Goal: Task Accomplishment & Management: Manage account settings

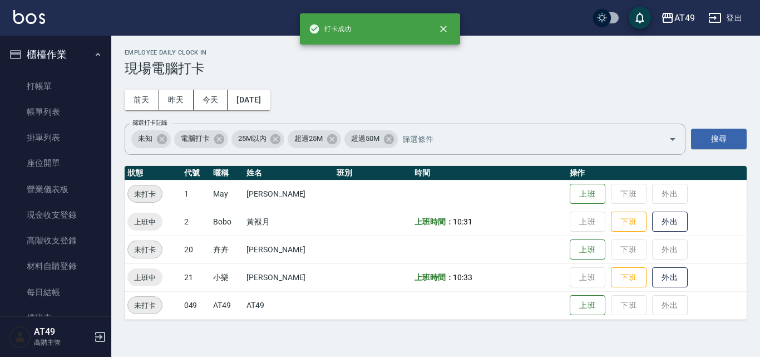
scroll to position [278, 0]
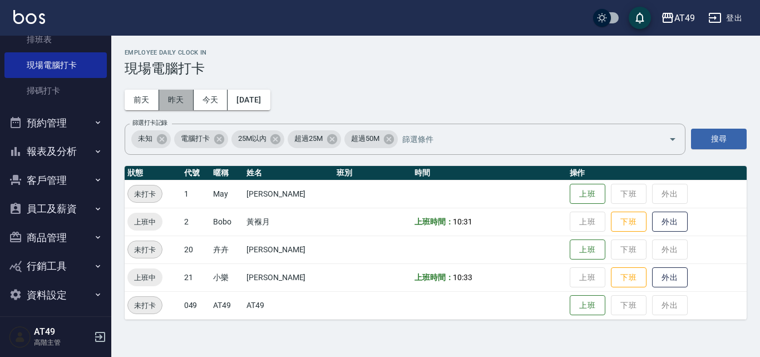
click at [183, 93] on button "昨天" at bounding box center [176, 100] width 34 height 21
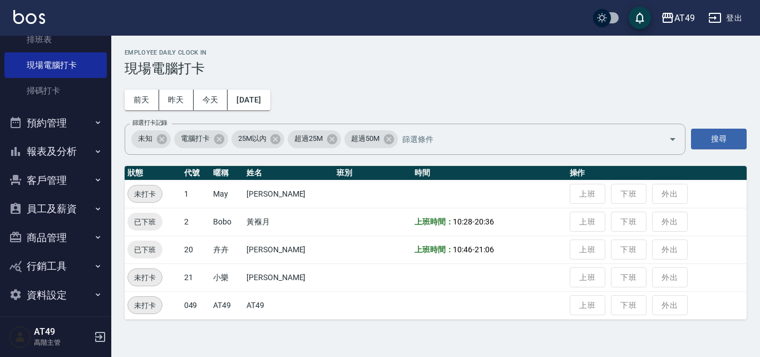
click at [68, 142] on button "報表及分析" at bounding box center [55, 151] width 102 height 29
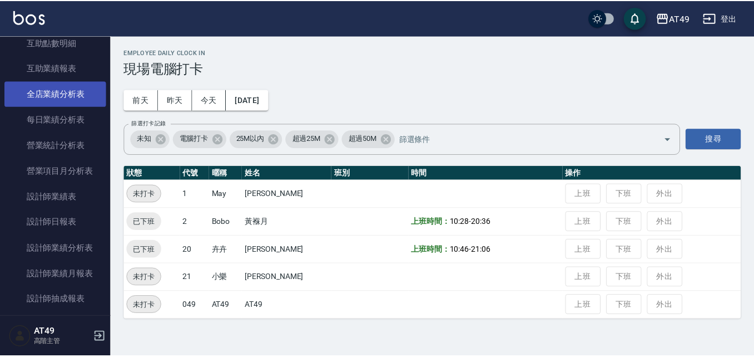
scroll to position [723, 0]
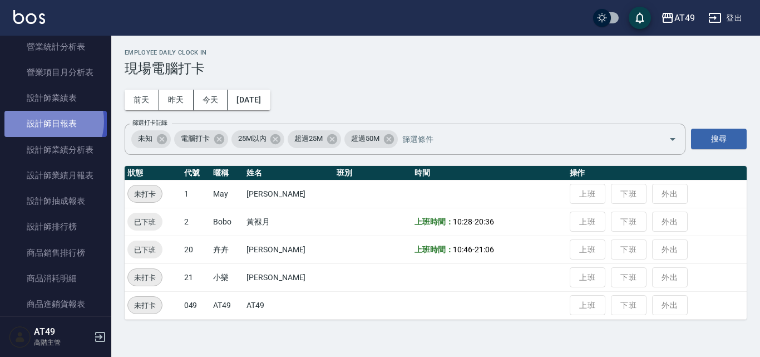
click at [47, 121] on link "設計師日報表" at bounding box center [55, 124] width 102 height 26
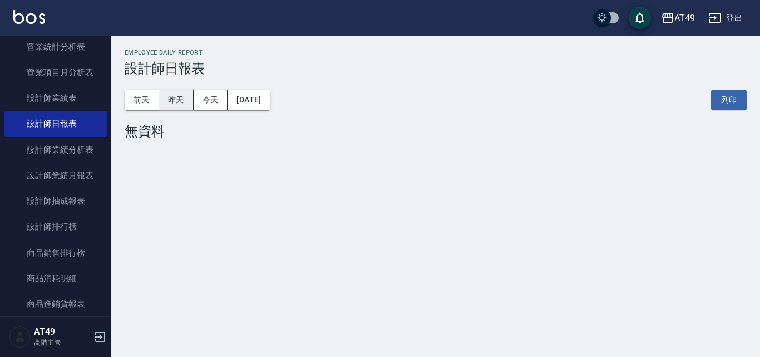
click at [171, 95] on button "昨天" at bounding box center [176, 100] width 34 height 21
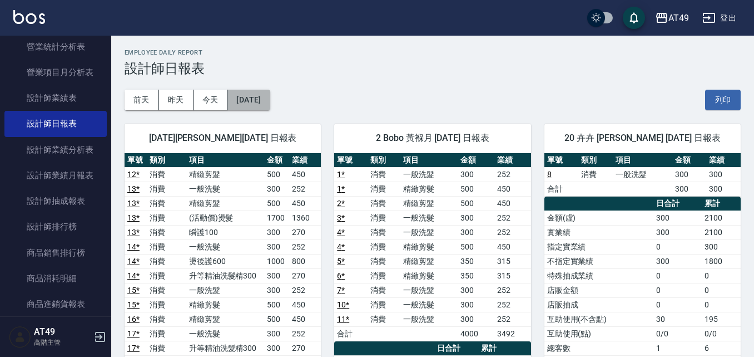
click at [267, 93] on button "[DATE]" at bounding box center [248, 100] width 42 height 21
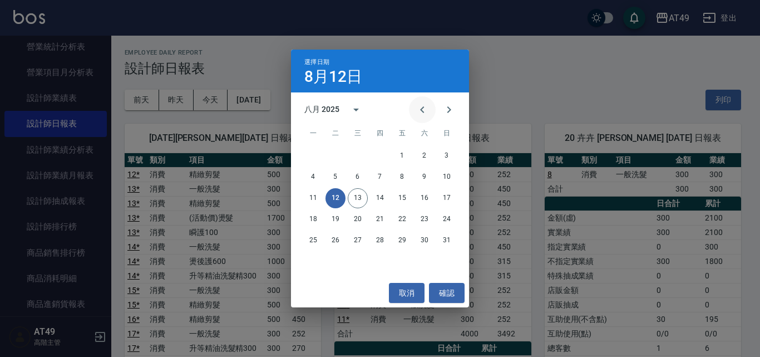
click at [423, 110] on icon "Previous month" at bounding box center [421, 109] width 13 height 13
click at [518, 72] on div "選擇日期 8月12日 七月 2025 一 二 三 四 五 六 日 1 2 3 4 5 6 7 8 9 10 11 12 13 14 15 16 17 18 1…" at bounding box center [380, 178] width 760 height 357
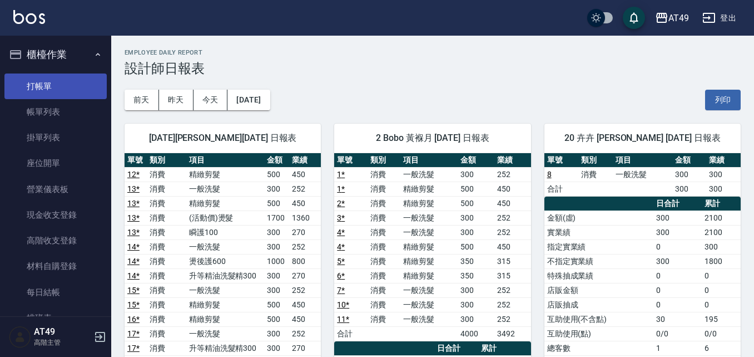
click at [46, 85] on link "打帳單" at bounding box center [55, 86] width 102 height 26
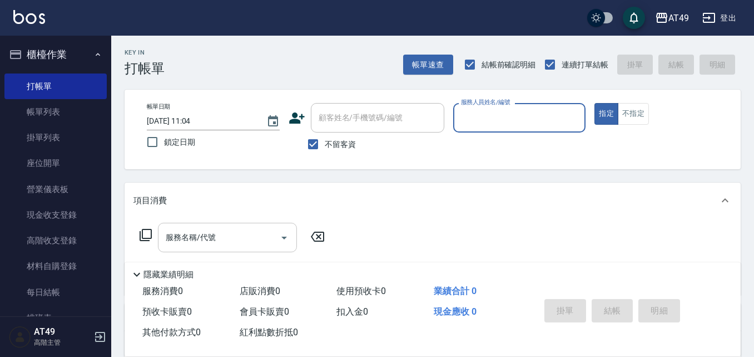
click at [207, 238] on div "服務名稱/代號 服務名稱/代號" at bounding box center [227, 236] width 139 height 29
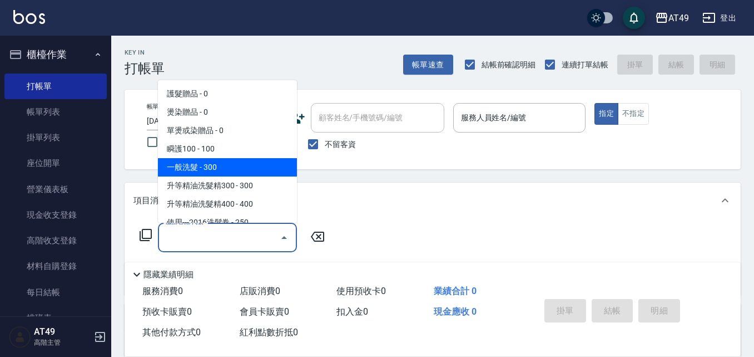
click at [225, 162] on span "一般洗髮 - 300" at bounding box center [227, 167] width 139 height 18
type input "一般洗髮(101)"
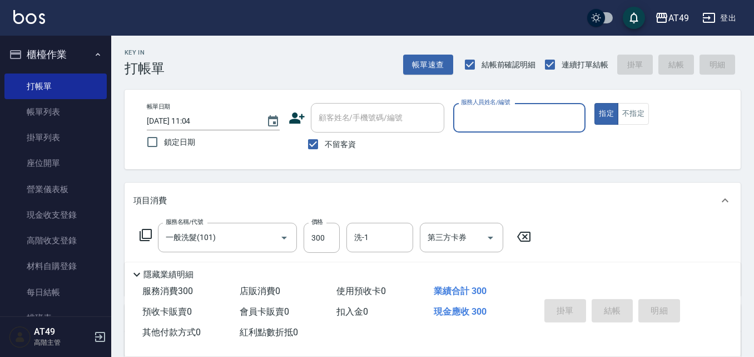
click at [408, 177] on div "Key In 打帳單 帳單速查 結帳前確認明細 連續打單結帳 掛單 結帳 明細 帳單日期 2025/08/13 11:04 鎖定日期 顧客姓名/手機號碼/編號…" at bounding box center [432, 277] width 643 height 482
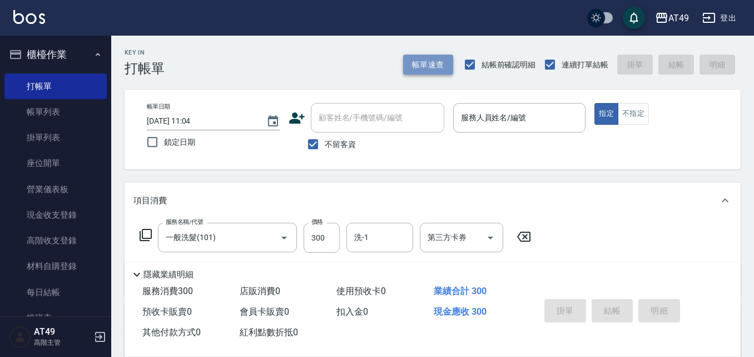
click at [445, 71] on button "帳單速查" at bounding box center [428, 65] width 50 height 21
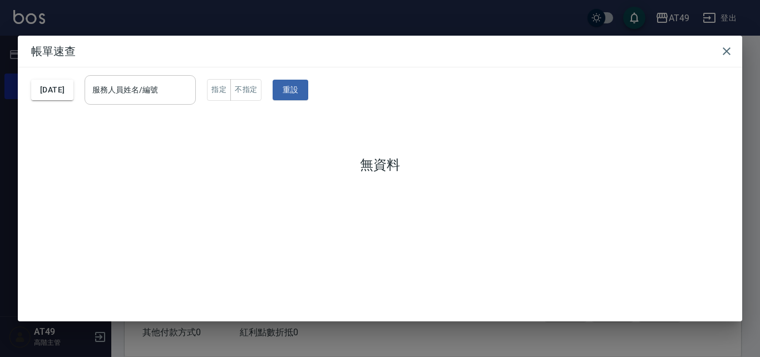
click at [145, 90] on input "服務人員姓名/編號" at bounding box center [140, 89] width 101 height 19
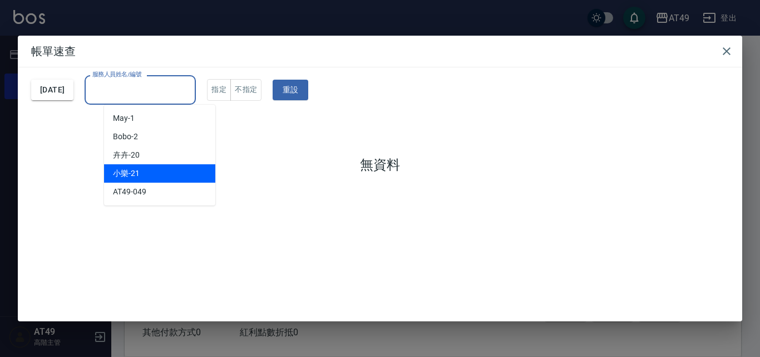
click at [141, 167] on div "小樂 -21" at bounding box center [159, 173] width 111 height 18
type input "小樂-21"
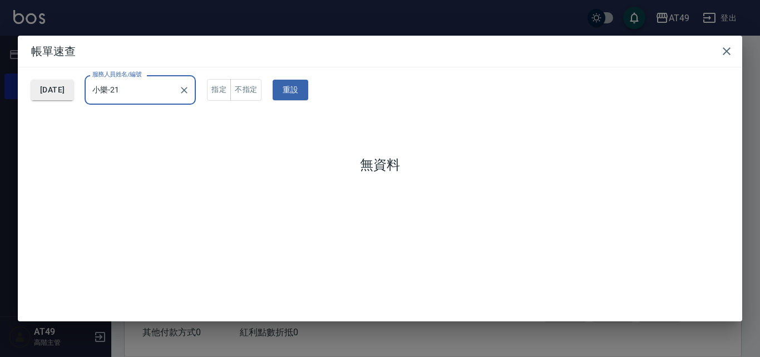
click at [49, 90] on button "[DATE]" at bounding box center [52, 90] width 42 height 21
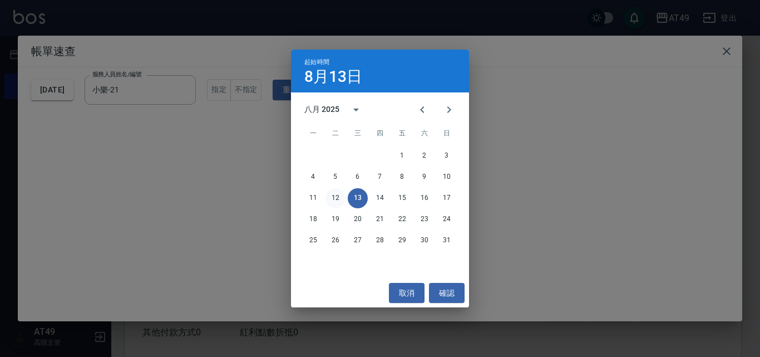
click at [338, 194] on button "12" at bounding box center [335, 198] width 20 height 20
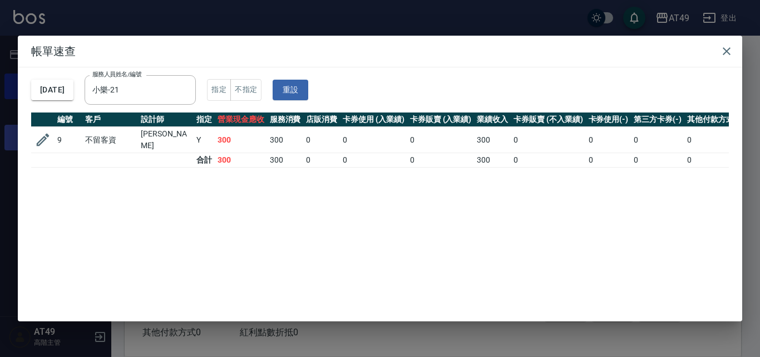
click at [44, 138] on icon "button" at bounding box center [42, 139] width 17 height 17
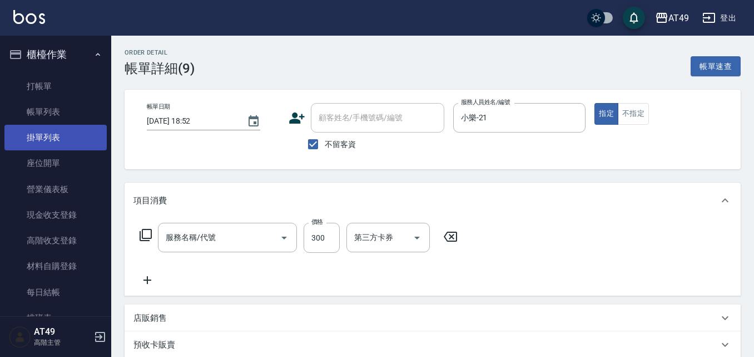
type input "2025/08/12 18:52"
checkbox input "true"
type input "小樂-21"
type input "一般洗髮(101)"
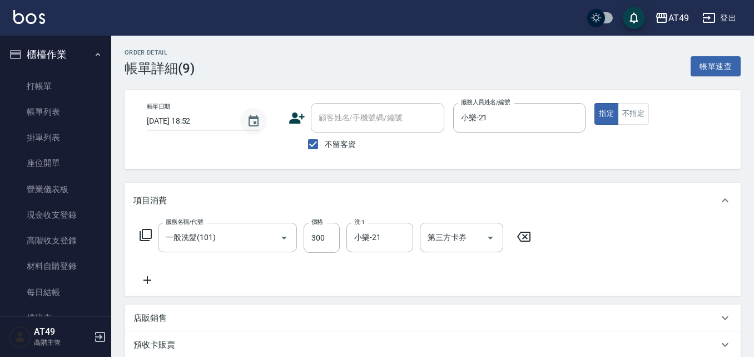
click at [252, 121] on icon "Choose date, selected date is 2025-08-12" at bounding box center [253, 121] width 13 height 13
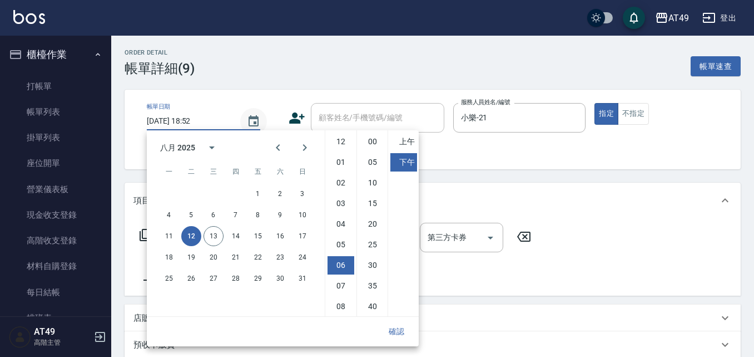
scroll to position [62, 0]
click at [166, 236] on button "11" at bounding box center [169, 236] width 20 height 20
type input "2025/08/11 18:52"
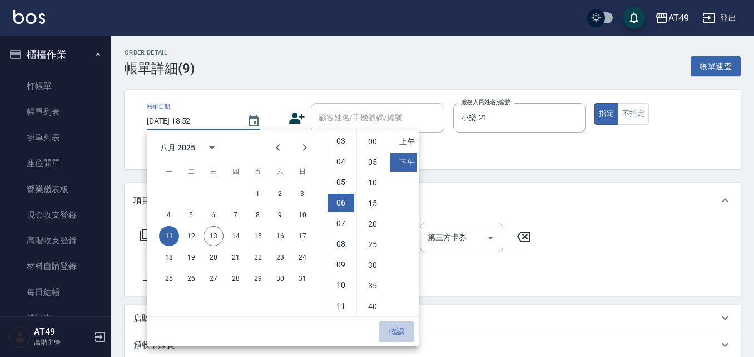
click at [399, 328] on button "確認" at bounding box center [397, 331] width 36 height 21
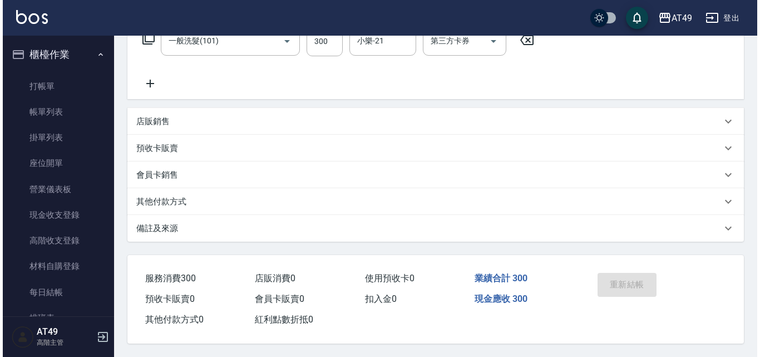
scroll to position [0, 0]
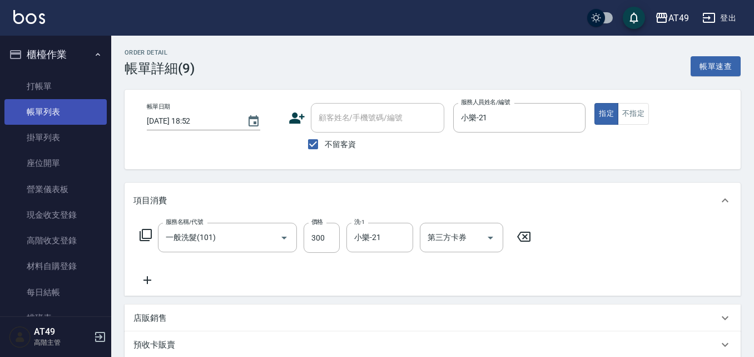
click at [31, 118] on link "帳單列表" at bounding box center [55, 112] width 102 height 26
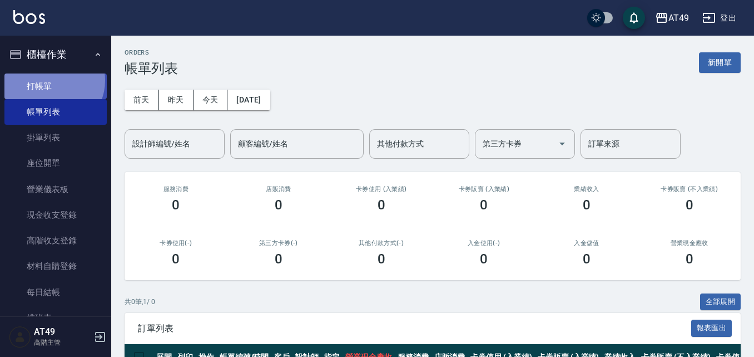
click at [51, 80] on link "打帳單" at bounding box center [55, 86] width 102 height 26
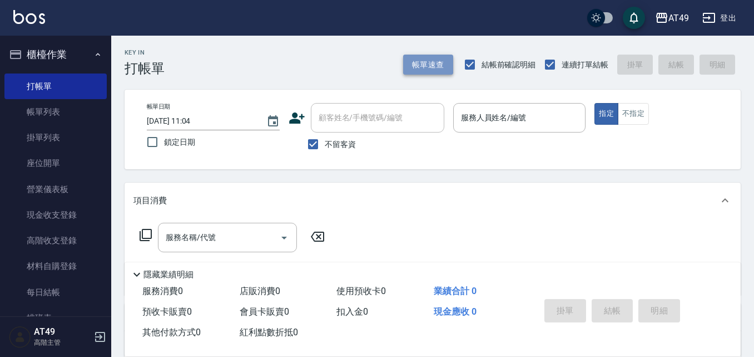
click at [443, 71] on button "帳單速查" at bounding box center [428, 65] width 50 height 21
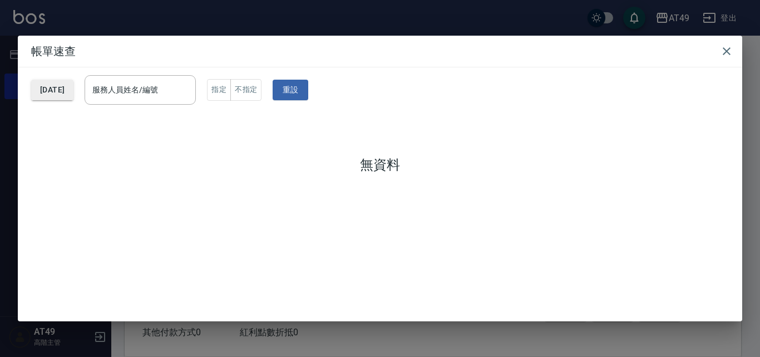
click at [73, 91] on button "[DATE]" at bounding box center [52, 90] width 42 height 21
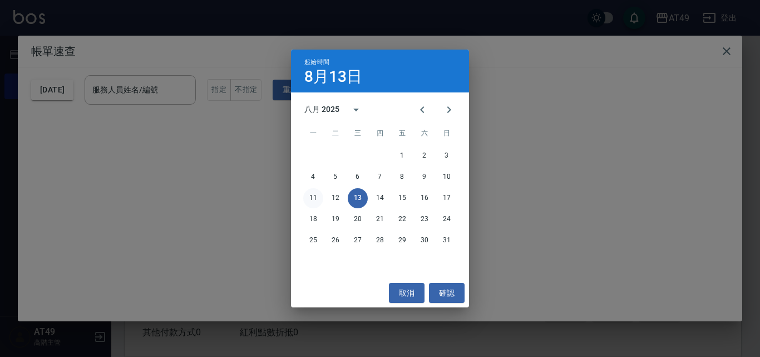
click at [315, 201] on button "11" at bounding box center [313, 198] width 20 height 20
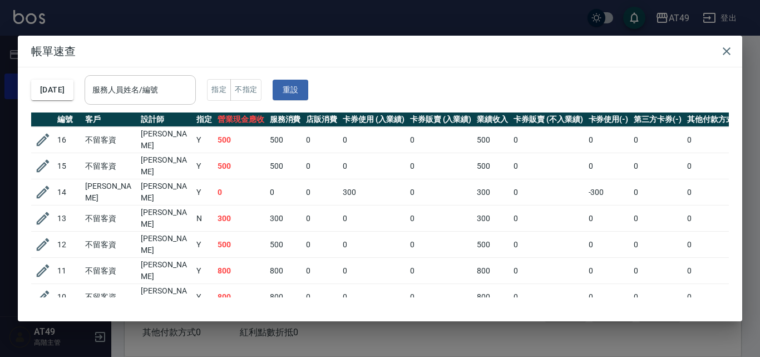
click at [172, 96] on input "服務人員姓名/編號" at bounding box center [140, 89] width 101 height 19
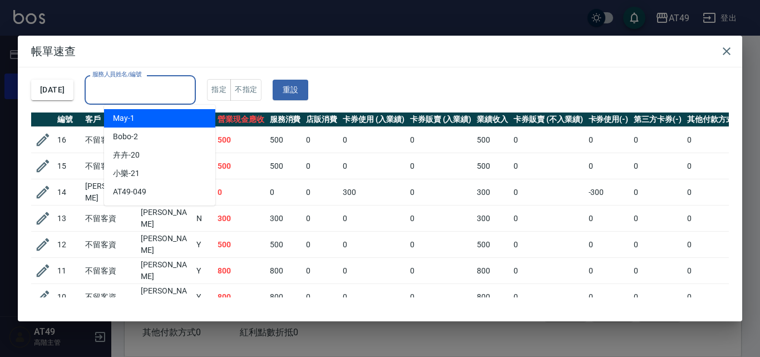
click at [222, 41] on h2 "帳單速查" at bounding box center [380, 51] width 724 height 31
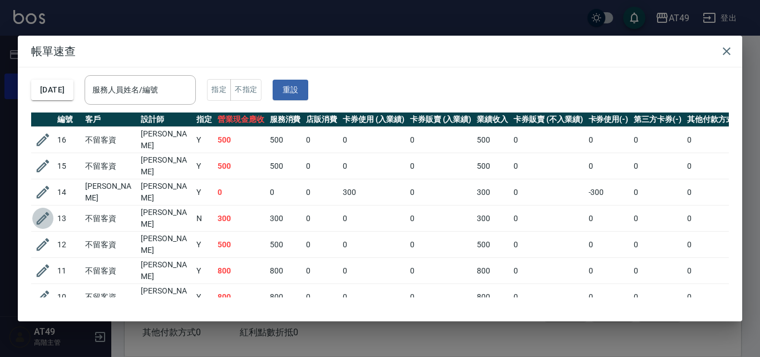
click at [41, 212] on icon "button" at bounding box center [42, 218] width 17 height 17
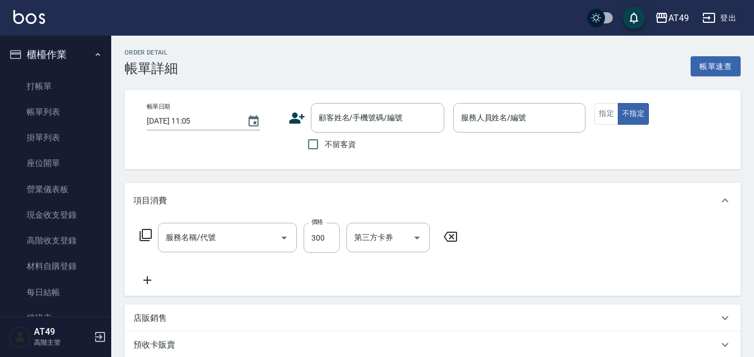
type input "2025/08/11 21:07"
checkbox input "true"
type input "小樂-21"
type input "一般洗髮(101)"
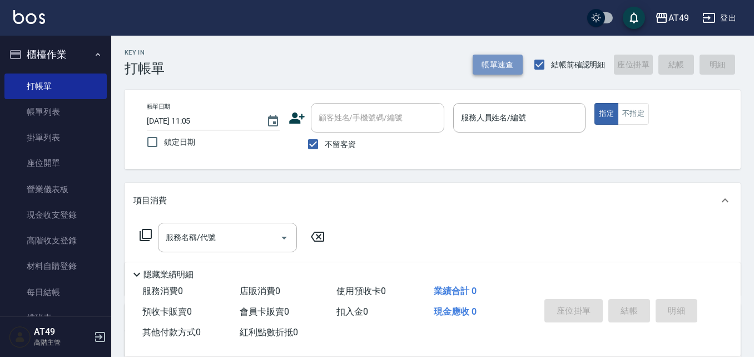
click at [504, 60] on button "帳單速查" at bounding box center [498, 65] width 50 height 21
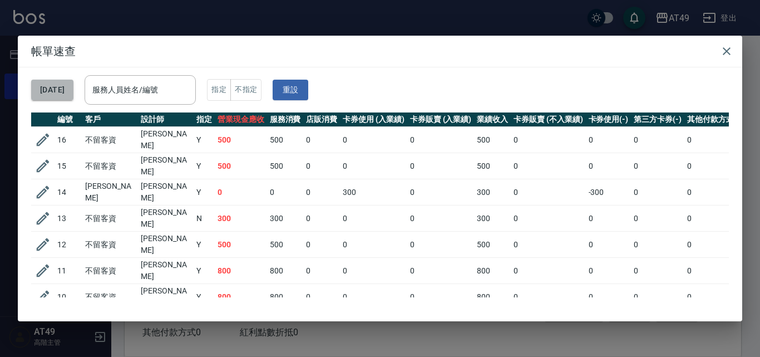
click at [66, 84] on button "[DATE]" at bounding box center [52, 90] width 42 height 21
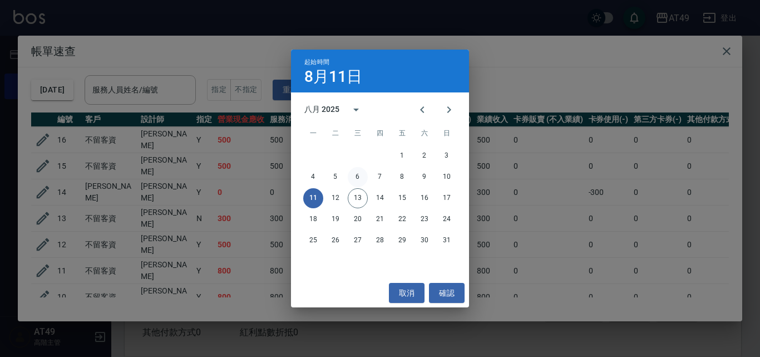
click at [360, 174] on button "6" at bounding box center [358, 177] width 20 height 20
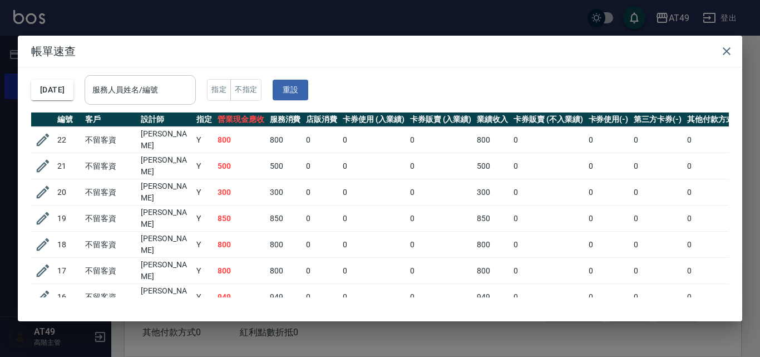
click at [147, 86] on input "服務人員姓名/編號" at bounding box center [140, 89] width 101 height 19
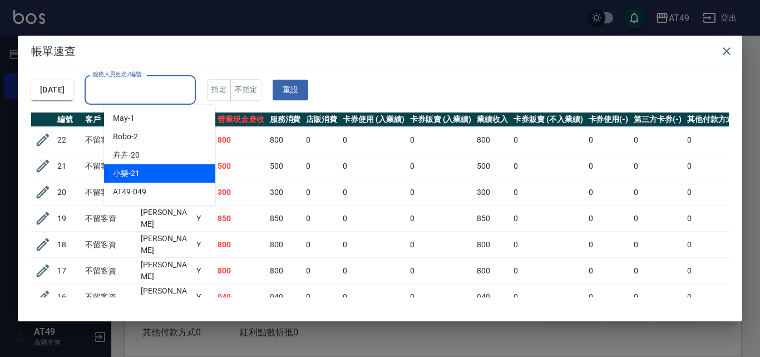
click at [146, 175] on div "小樂 -21" at bounding box center [159, 173] width 111 height 18
type input "小樂-21"
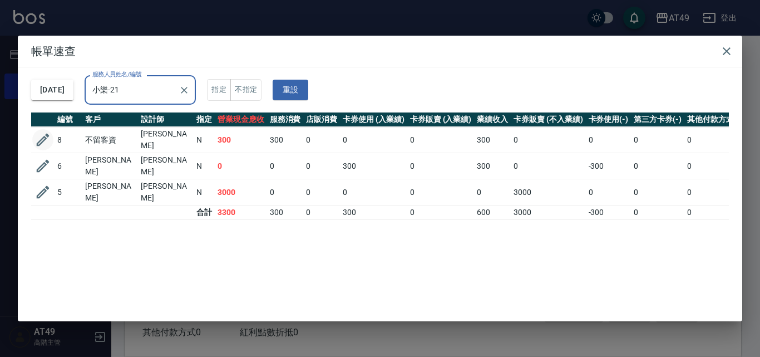
click at [44, 141] on icon "button" at bounding box center [42, 139] width 17 height 17
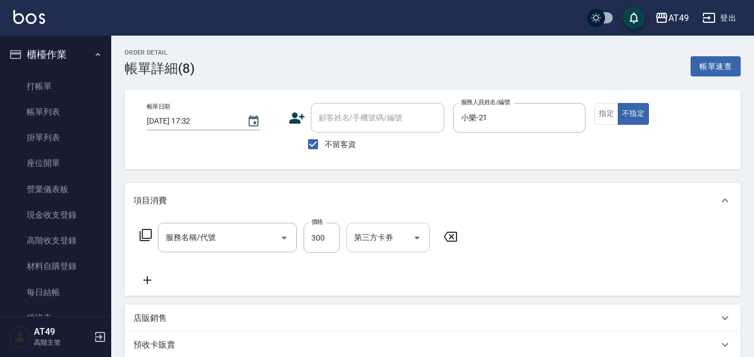
type input "2025/08/06 17:32"
checkbox input "true"
type input "小樂-21"
type input "一般洗髮(101)"
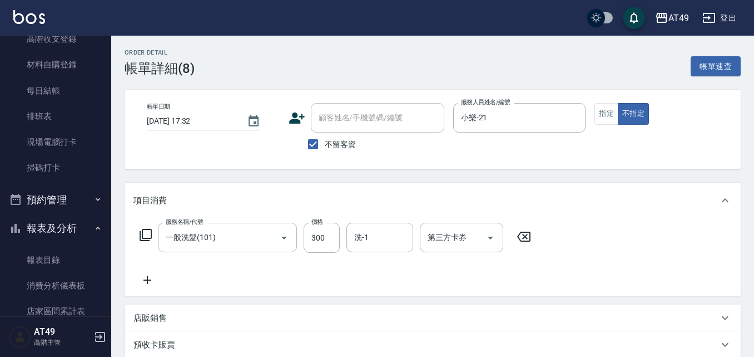
scroll to position [167, 0]
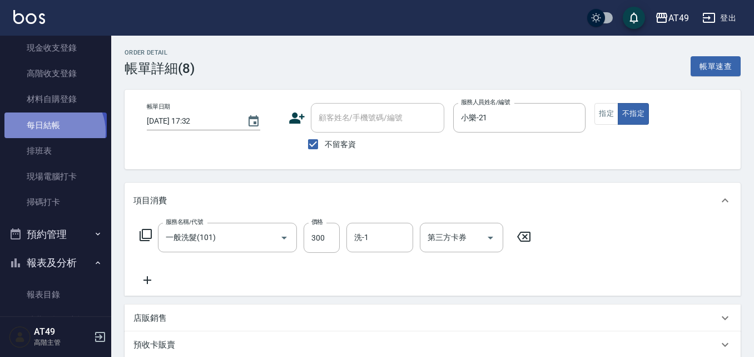
click at [53, 131] on link "每日結帳" at bounding box center [55, 125] width 102 height 26
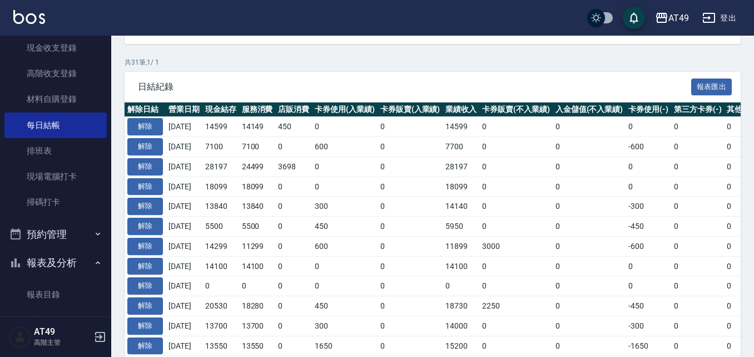
scroll to position [222, 0]
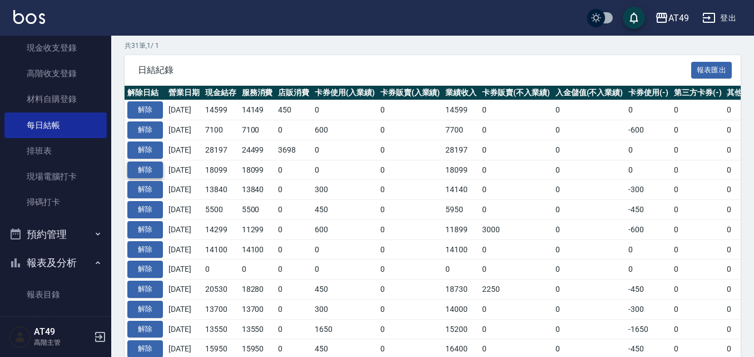
click at [138, 170] on button "解除" at bounding box center [145, 169] width 36 height 17
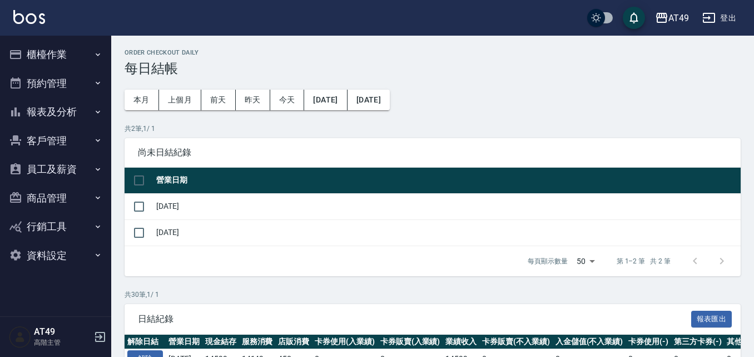
scroll to position [222, 0]
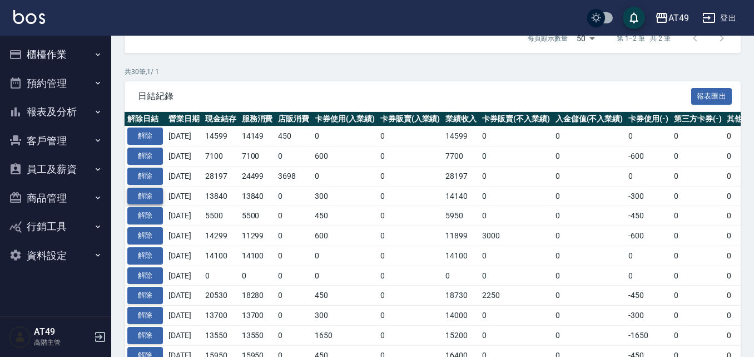
click at [149, 197] on button "解除" at bounding box center [145, 195] width 36 height 17
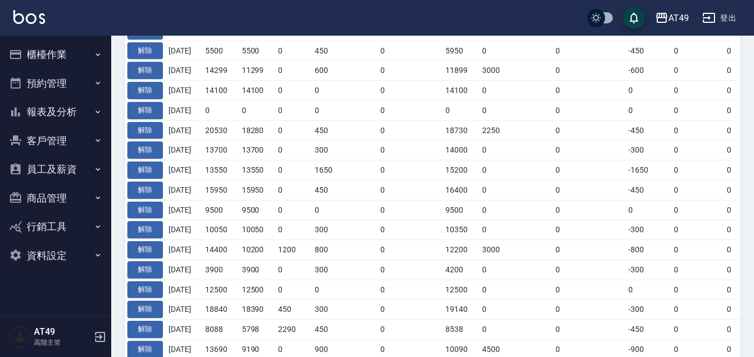
scroll to position [389, 0]
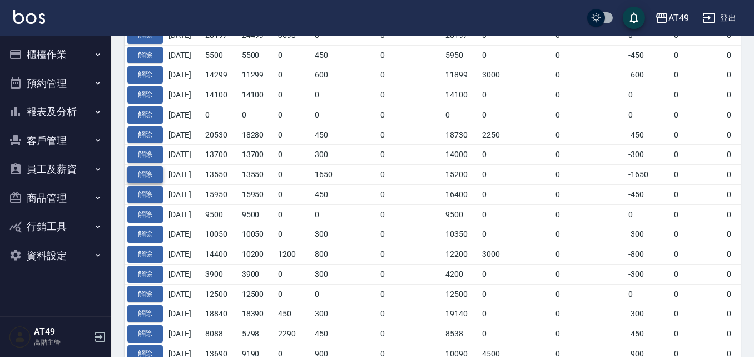
click at [146, 175] on button "解除" at bounding box center [145, 174] width 36 height 17
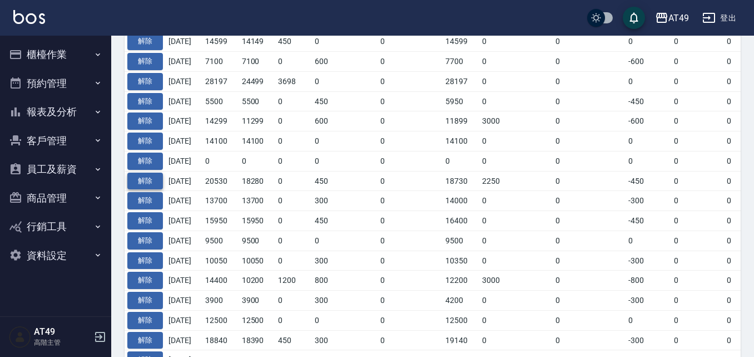
scroll to position [389, 0]
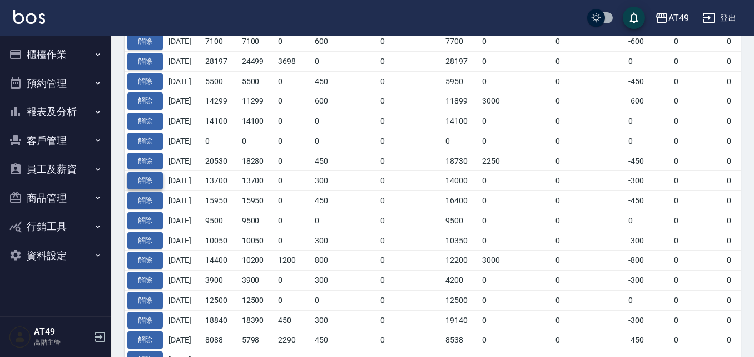
click at [147, 176] on button "解除" at bounding box center [145, 180] width 36 height 17
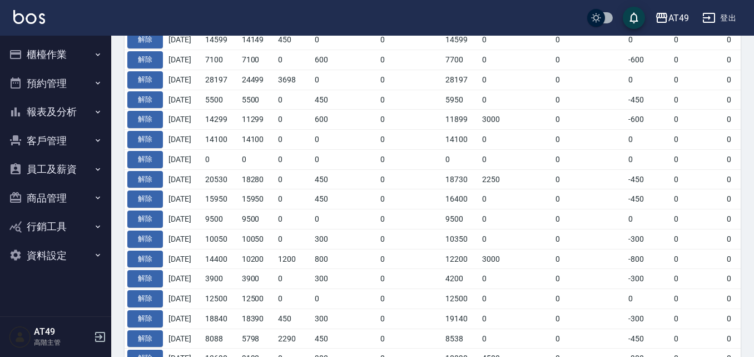
scroll to position [445, 0]
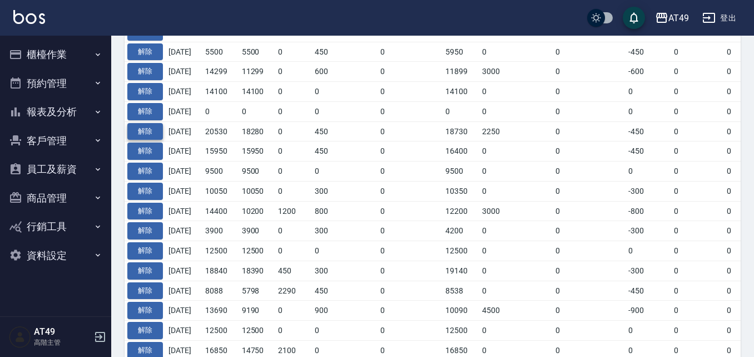
click at [140, 131] on button "解除" at bounding box center [145, 131] width 36 height 17
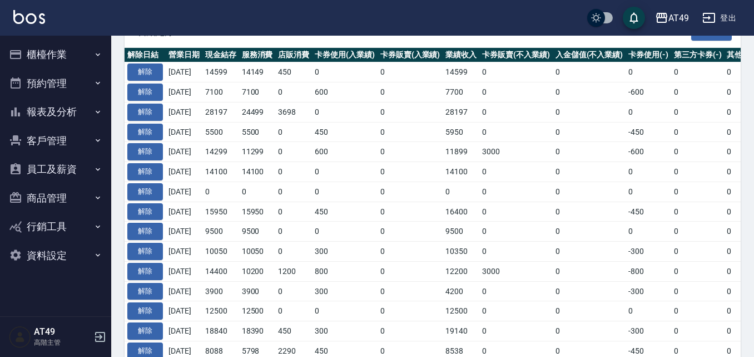
scroll to position [445, 0]
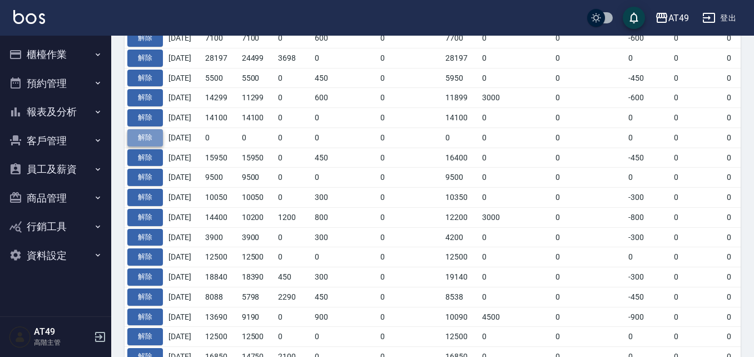
click at [152, 135] on button "解除" at bounding box center [145, 137] width 36 height 17
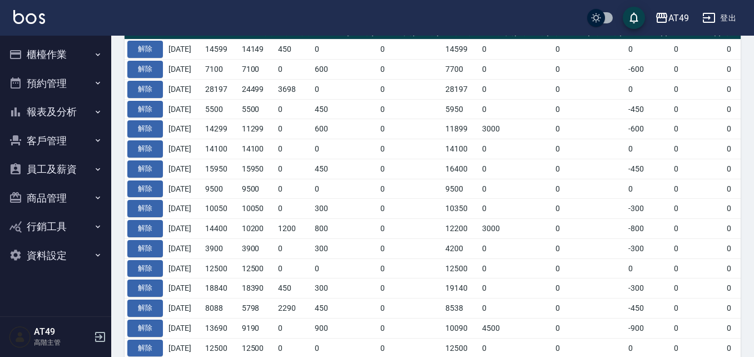
scroll to position [413, 0]
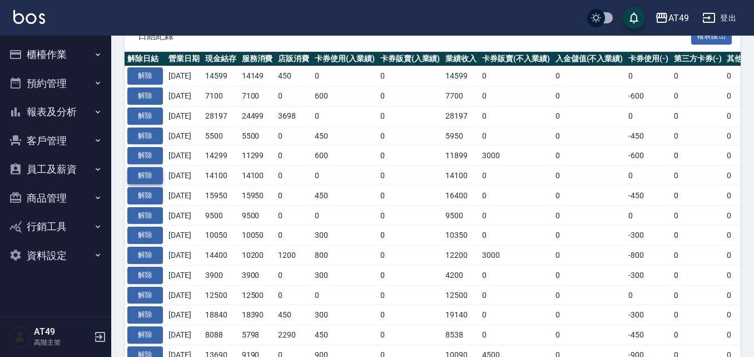
click at [157, 180] on button "解除" at bounding box center [145, 175] width 36 height 17
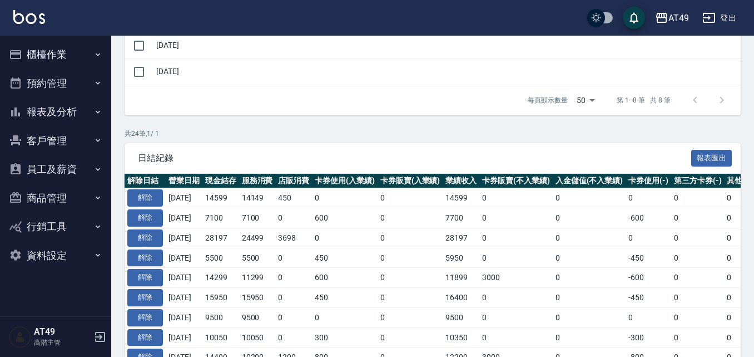
scroll to position [445, 0]
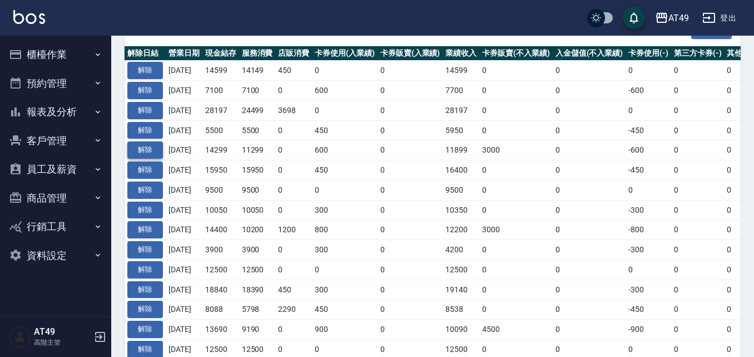
click at [144, 146] on button "解除" at bounding box center [145, 149] width 36 height 17
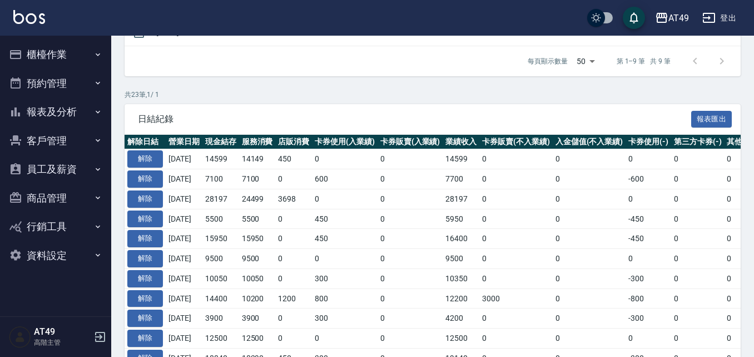
scroll to position [445, 0]
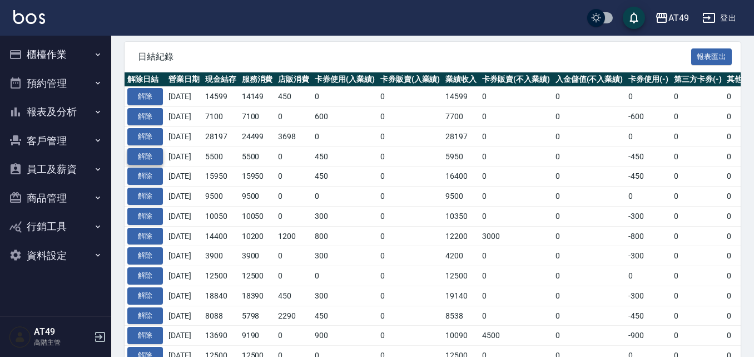
click at [142, 152] on button "解除" at bounding box center [145, 156] width 36 height 17
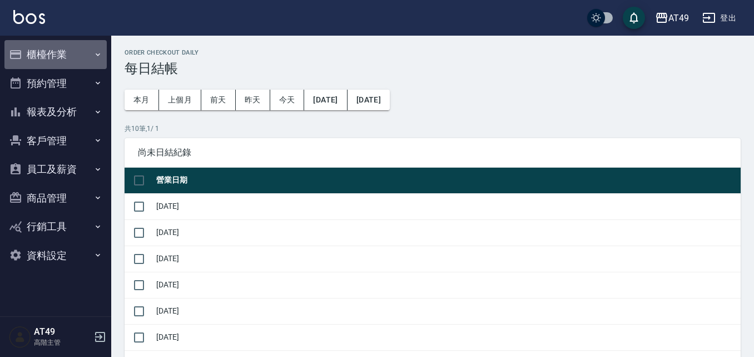
click at [42, 51] on button "櫃檯作業" at bounding box center [55, 54] width 102 height 29
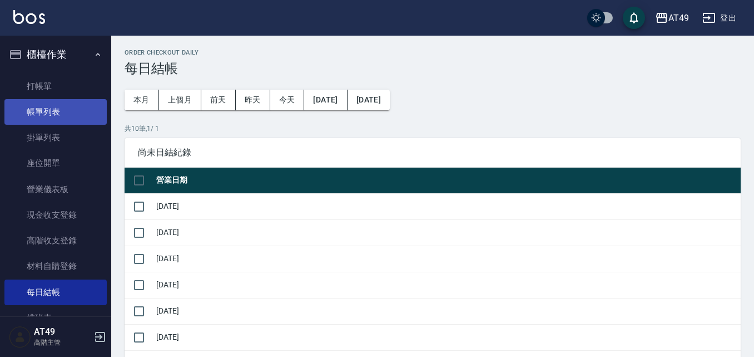
click at [46, 105] on link "帳單列表" at bounding box center [55, 112] width 102 height 26
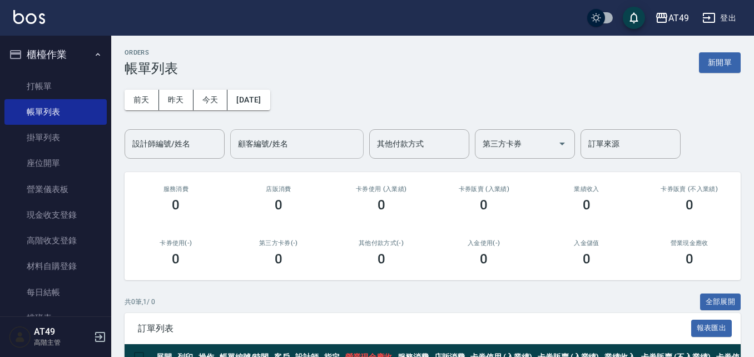
click at [265, 139] on div "顧客編號/姓名 顧客編號/姓名" at bounding box center [296, 143] width 133 height 29
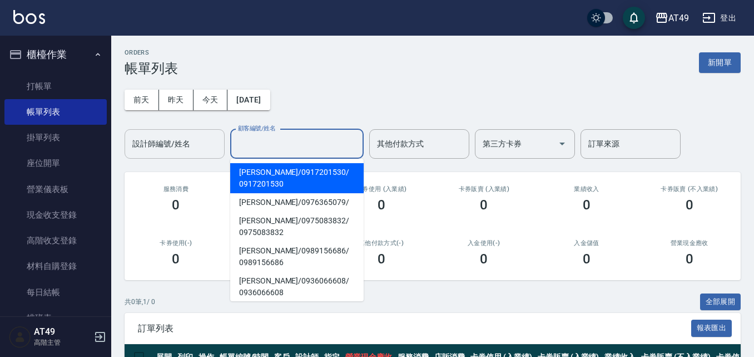
click at [177, 150] on input "設計師編號/姓名" at bounding box center [175, 143] width 90 height 19
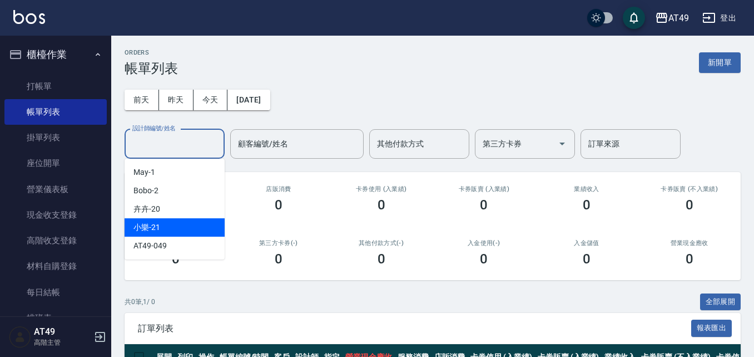
click at [164, 220] on div "小樂 -21" at bounding box center [175, 227] width 100 height 18
type input "小樂-21"
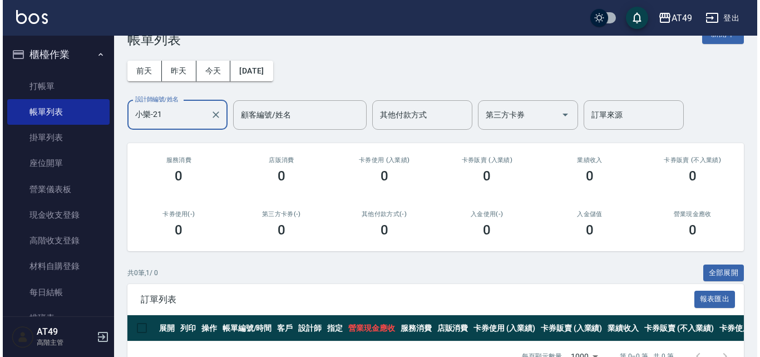
scroll to position [9, 0]
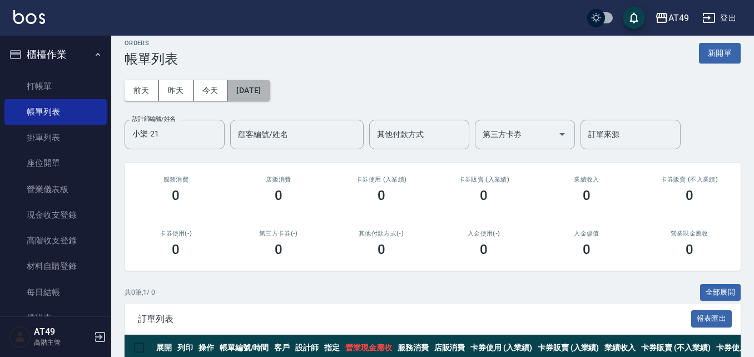
click at [270, 93] on button "[DATE]" at bounding box center [248, 90] width 42 height 21
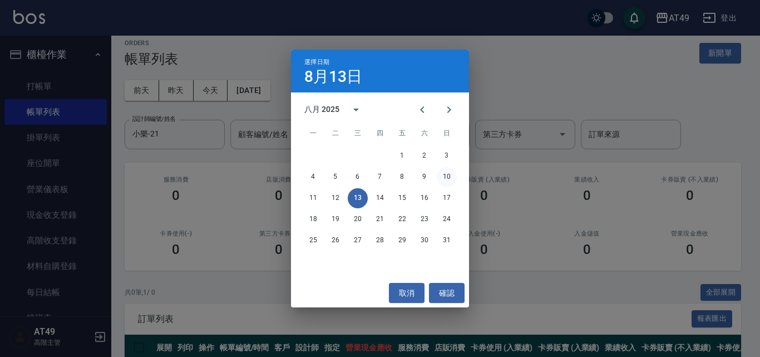
click at [448, 170] on button "10" at bounding box center [447, 177] width 20 height 20
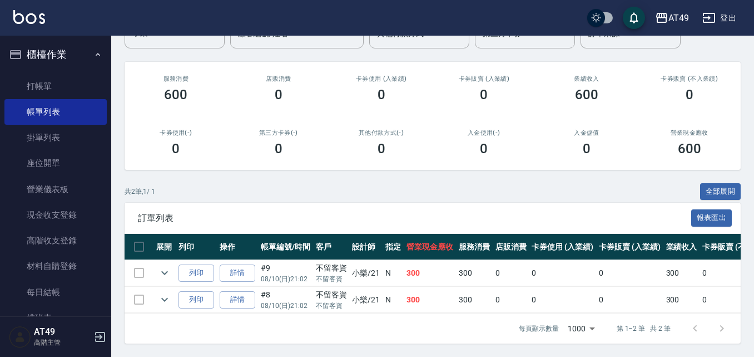
scroll to position [118, 0]
click at [164, 266] on icon "expand row" at bounding box center [164, 272] width 13 height 13
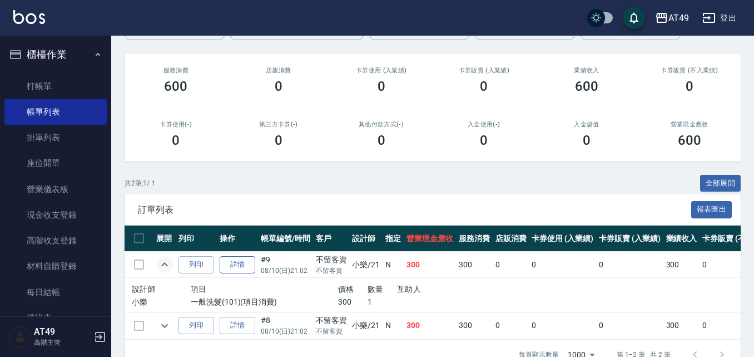
click at [244, 264] on link "詳情" at bounding box center [238, 264] width 36 height 17
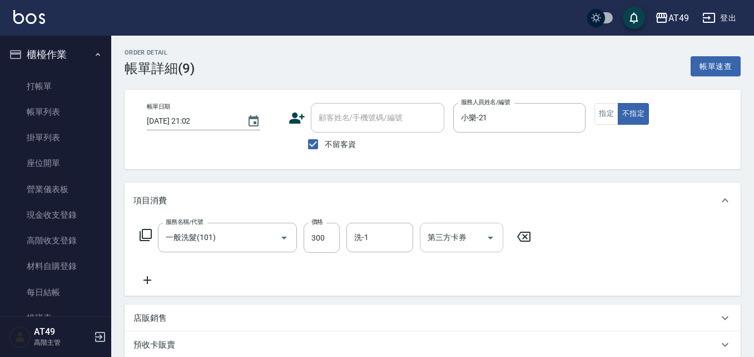
type input "2025/08/10 21:02"
checkbox input "true"
type input "小樂-21"
type input "一般洗髮(101)"
click at [372, 240] on input "洗-1" at bounding box center [379, 236] width 57 height 19
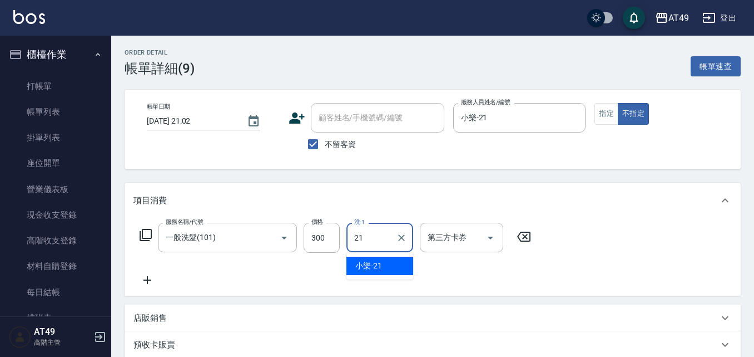
type input "小樂-21"
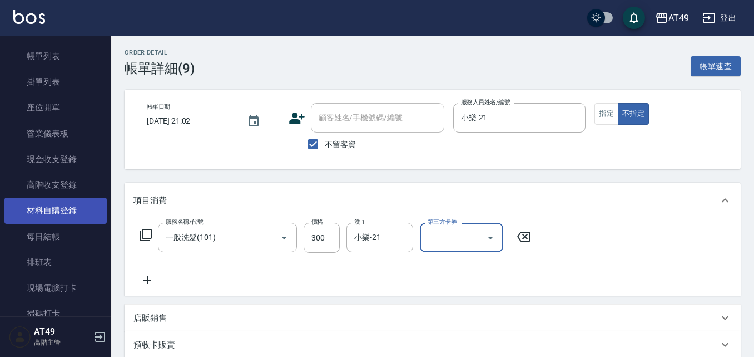
scroll to position [222, 0]
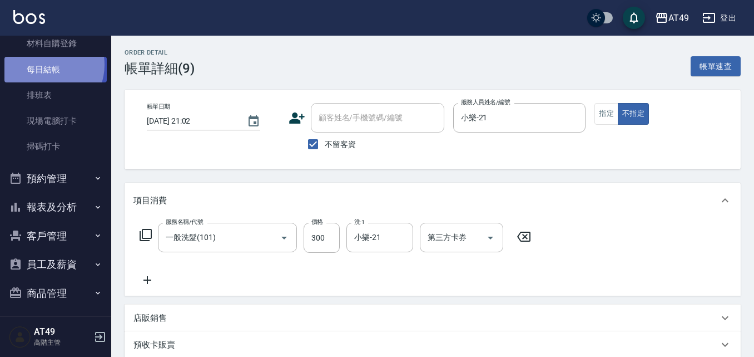
click at [47, 65] on link "每日結帳" at bounding box center [55, 70] width 102 height 26
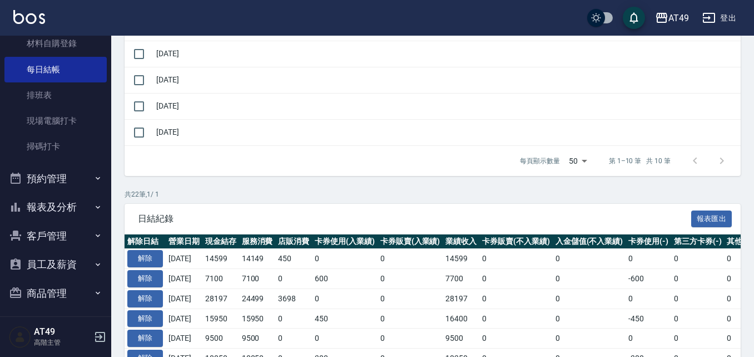
scroll to position [334, 0]
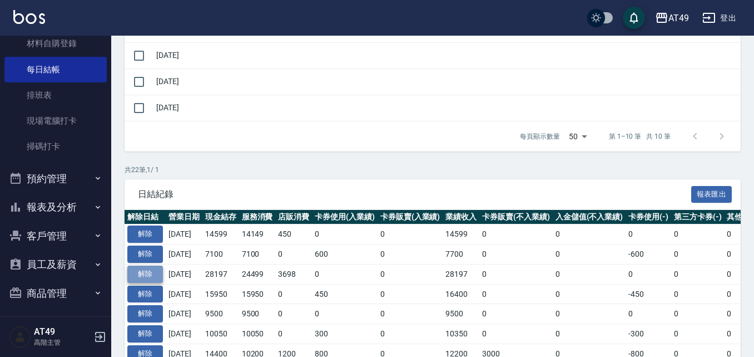
click at [154, 271] on button "解除" at bounding box center [145, 273] width 36 height 17
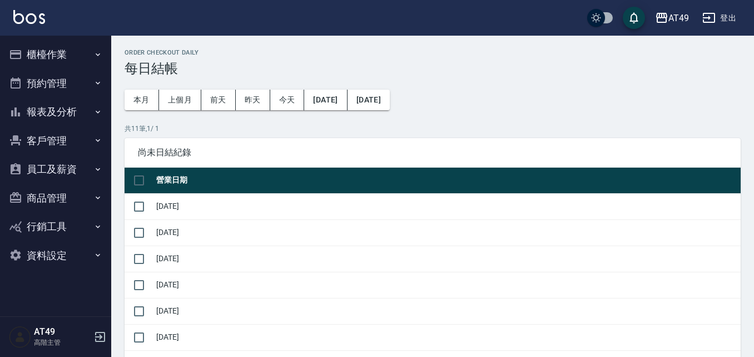
click at [41, 57] on button "櫃檯作業" at bounding box center [55, 54] width 102 height 29
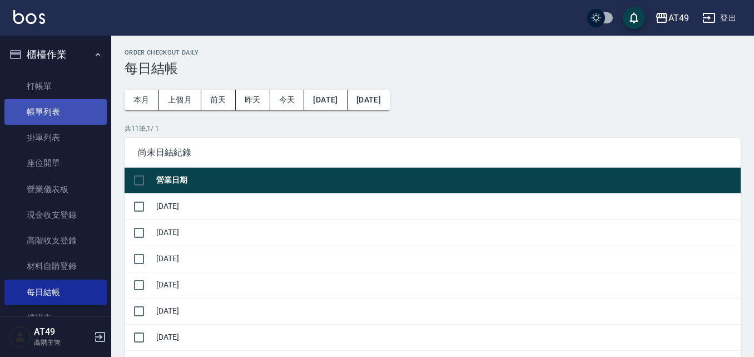
click at [48, 110] on link "帳單列表" at bounding box center [55, 112] width 102 height 26
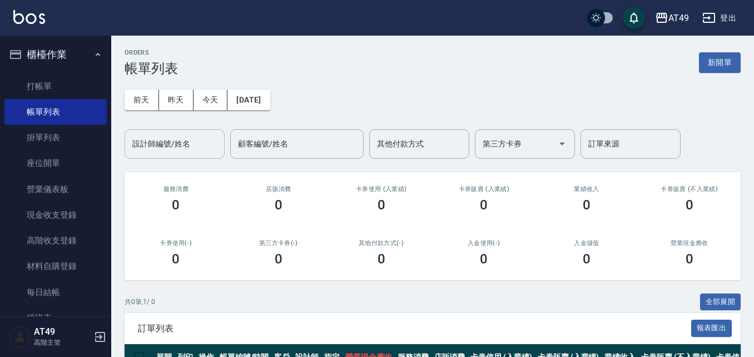
click at [152, 139] on div "設計師編號/姓名 設計師編號/姓名" at bounding box center [175, 143] width 100 height 29
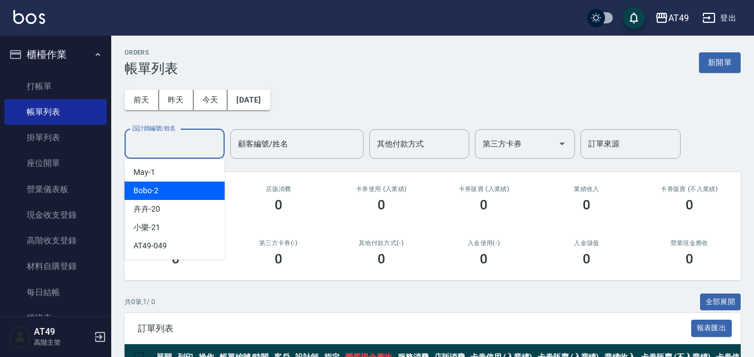
click at [152, 194] on span "Bobo -2" at bounding box center [145, 191] width 25 height 12
type input "Bobo-2"
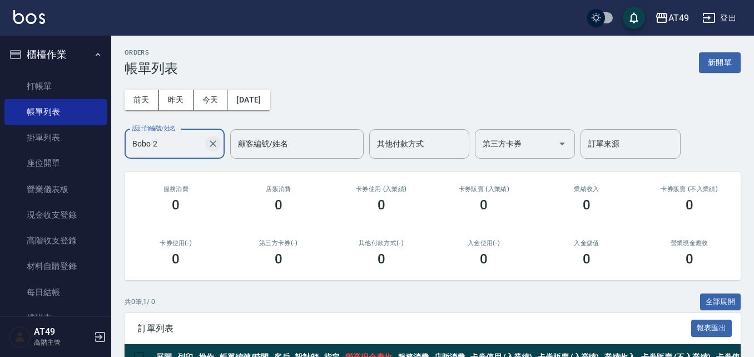
click at [216, 142] on icon "Clear" at bounding box center [212, 143] width 11 height 11
click at [153, 147] on input "設計師編號/姓名" at bounding box center [175, 143] width 90 height 19
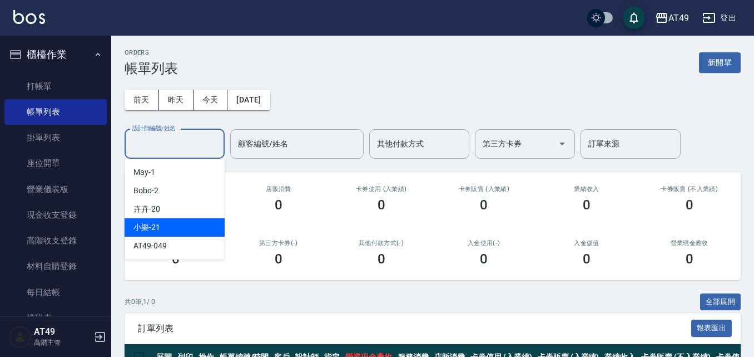
click at [163, 224] on div "小樂 -21" at bounding box center [175, 227] width 100 height 18
type input "小樂-21"
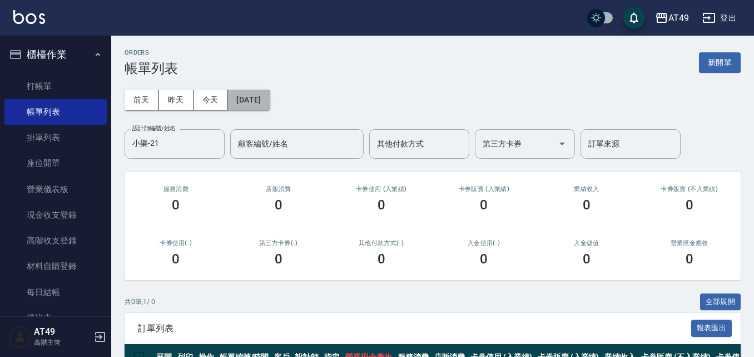
click at [266, 98] on button "[DATE]" at bounding box center [248, 100] width 42 height 21
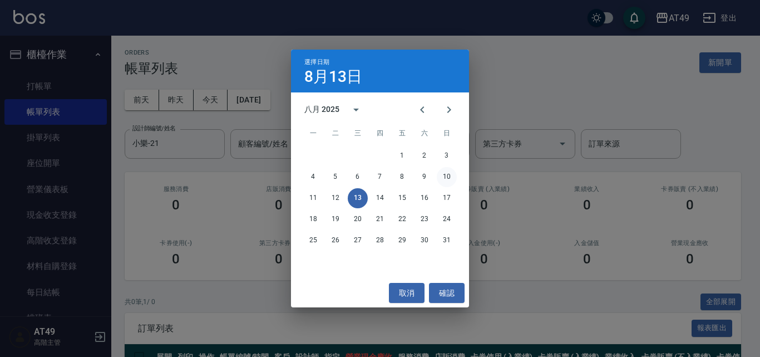
click at [448, 177] on button "10" at bounding box center [447, 177] width 20 height 20
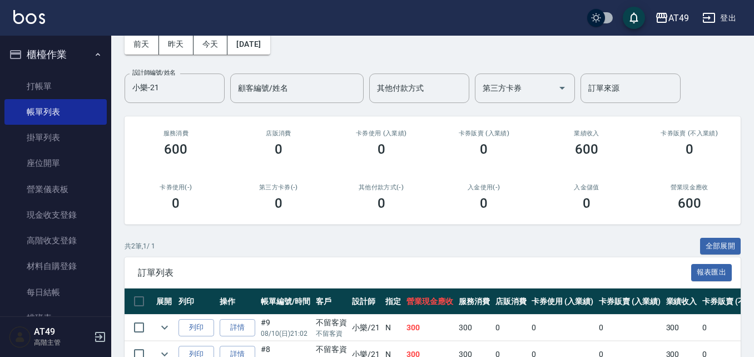
scroll to position [118, 0]
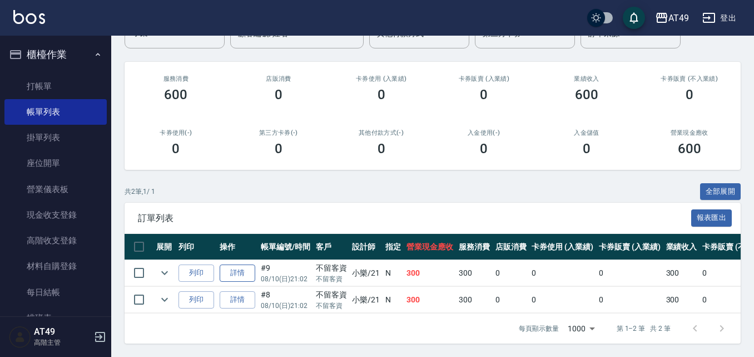
click at [239, 264] on link "詳情" at bounding box center [238, 272] width 36 height 17
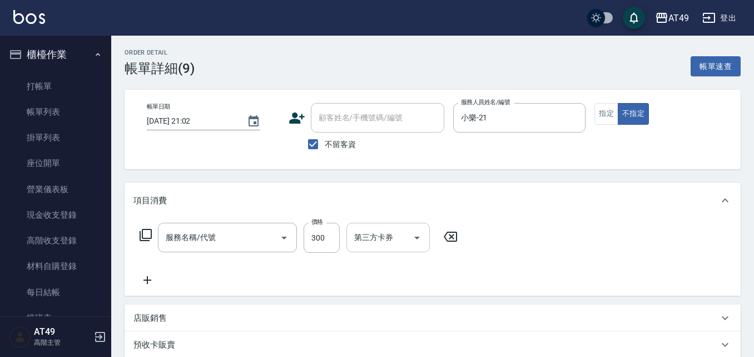
type input "2025/08/10 21:02"
checkbox input "true"
type input "小樂-21"
type input "一般洗髮(101)"
click at [370, 237] on input "洗-1" at bounding box center [379, 236] width 57 height 19
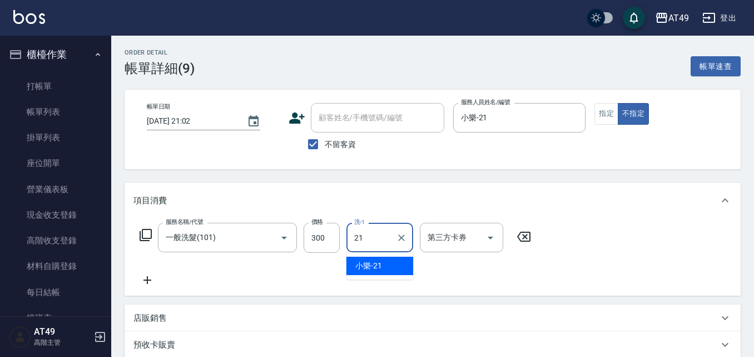
type input "小樂-21"
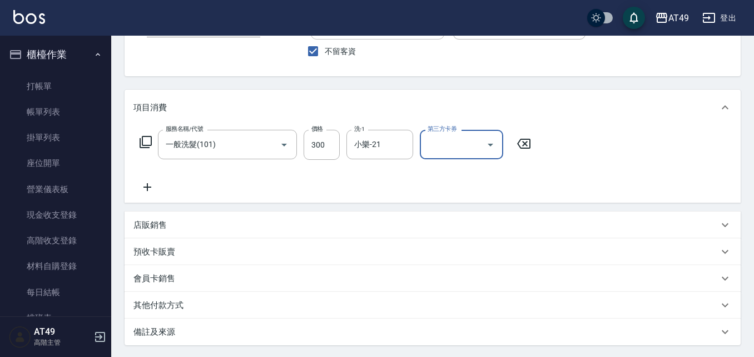
scroll to position [201, 0]
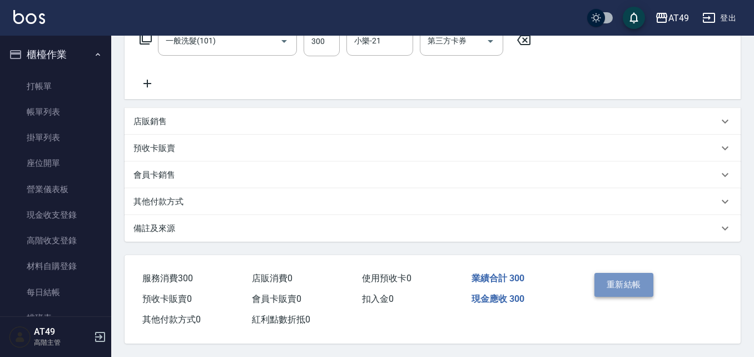
click at [617, 279] on button "重新結帳" at bounding box center [624, 284] width 59 height 23
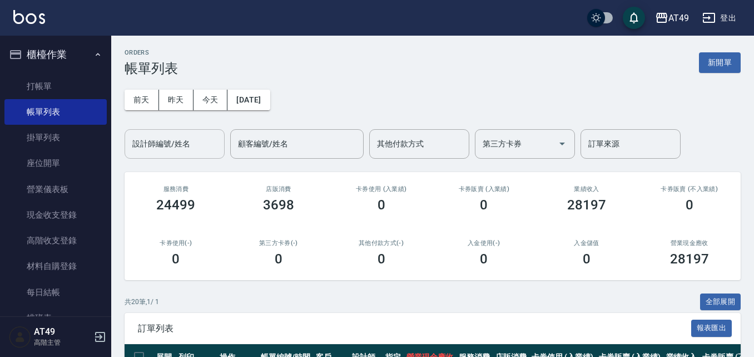
click at [165, 143] on input "設計師編號/姓名" at bounding box center [175, 143] width 90 height 19
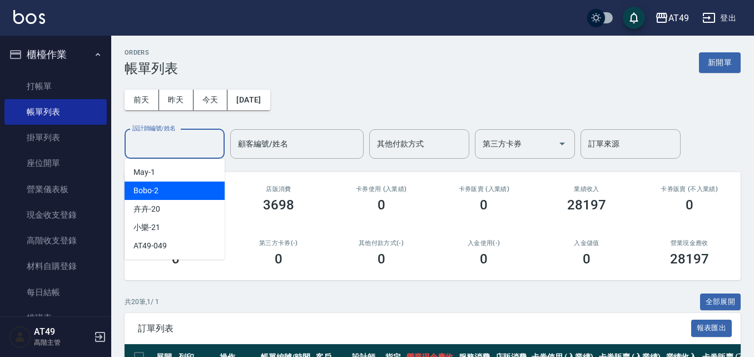
click at [168, 192] on div "Bobo -2" at bounding box center [175, 190] width 100 height 18
click at [181, 142] on input "Bobo-2" at bounding box center [166, 143] width 73 height 19
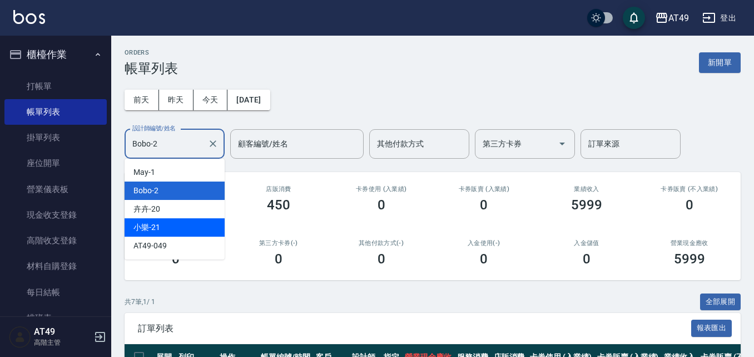
click at [159, 227] on span "小樂 -21" at bounding box center [146, 227] width 27 height 12
type input "小樂-21"
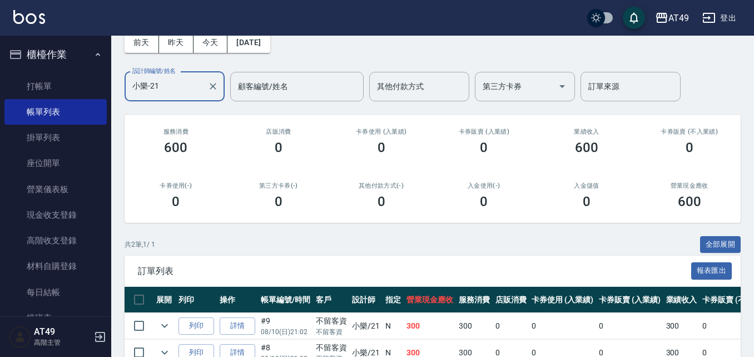
scroll to position [118, 0]
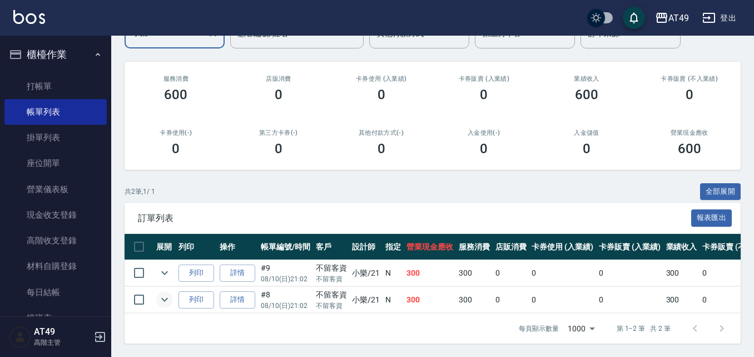
click at [165, 293] on icon "expand row" at bounding box center [164, 299] width 13 height 13
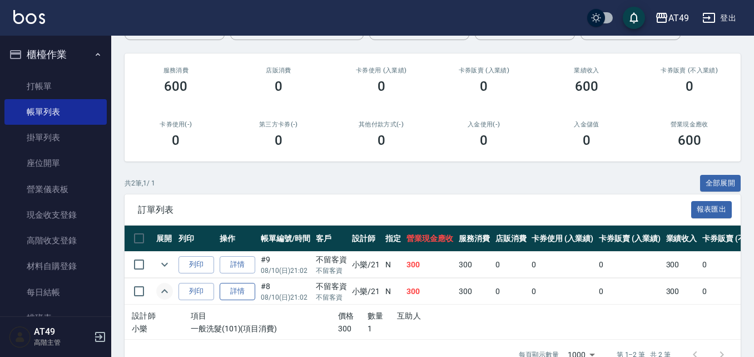
click at [225, 291] on link "詳情" at bounding box center [238, 291] width 36 height 17
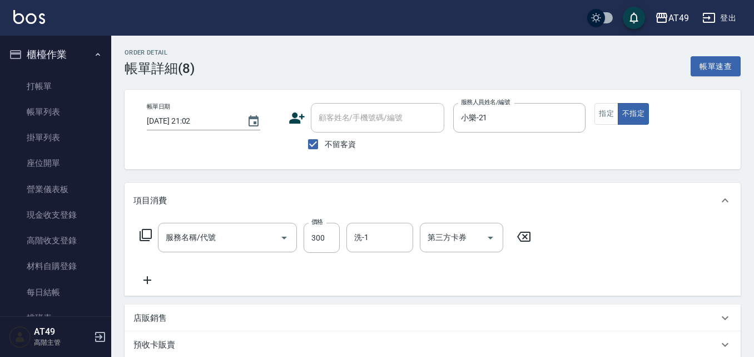
type input "2025/08/10 21:02"
checkbox input "true"
type input "小樂-21"
type input "一般洗髮(101)"
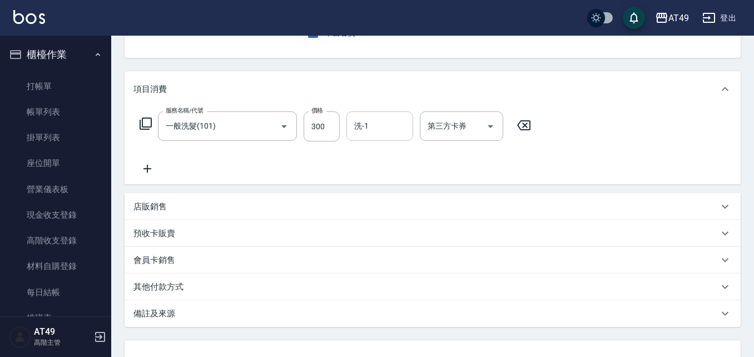
click at [392, 128] on input "洗-1" at bounding box center [379, 125] width 57 height 19
type input "小樂-21"
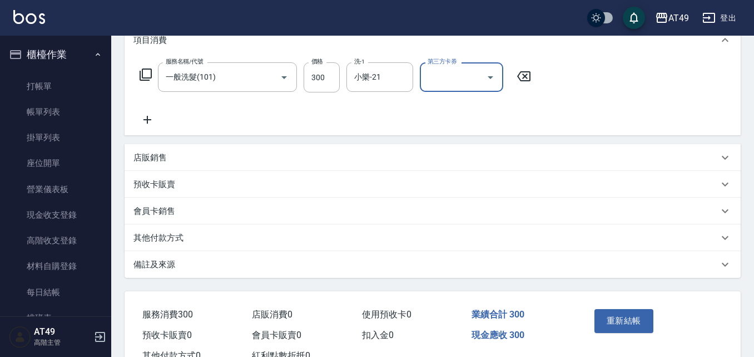
scroll to position [201, 0]
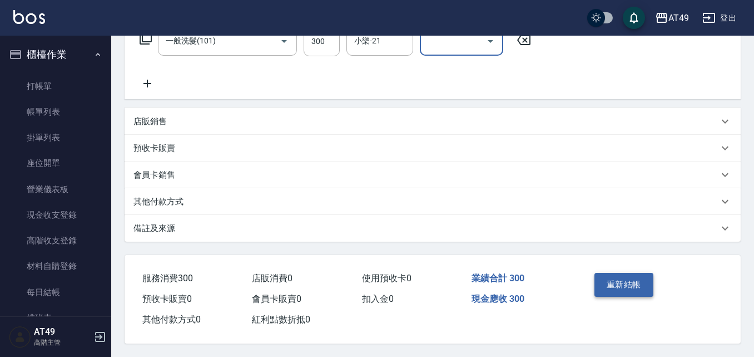
click at [638, 275] on button "重新結帳" at bounding box center [624, 284] width 59 height 23
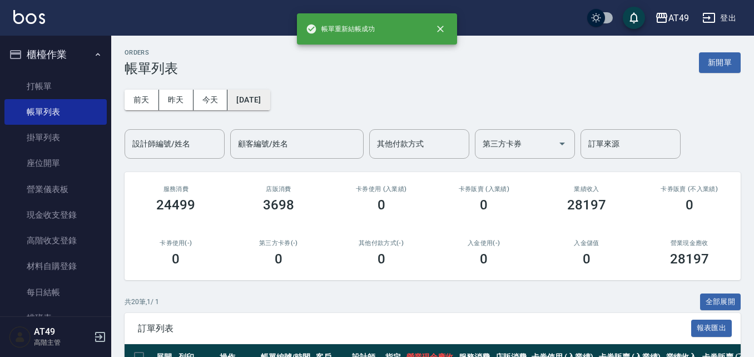
click at [240, 101] on button "[DATE]" at bounding box center [248, 100] width 42 height 21
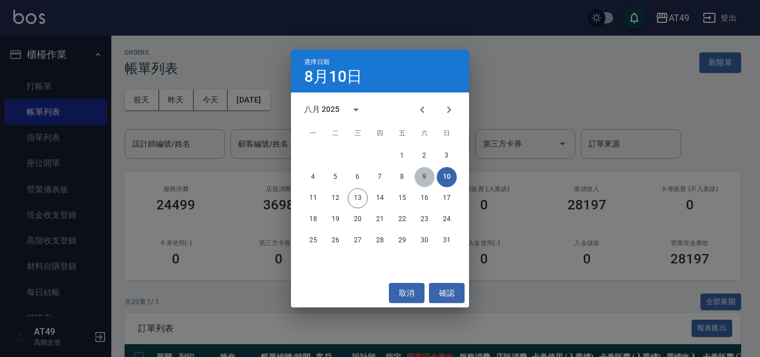
click at [425, 176] on button "9" at bounding box center [424, 177] width 20 height 20
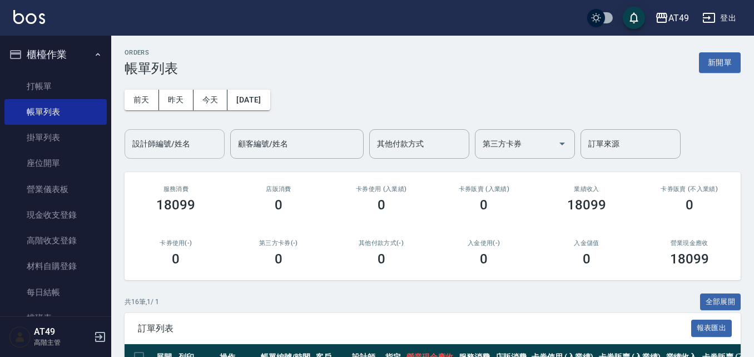
click at [166, 146] on input "設計師編號/姓名" at bounding box center [175, 143] width 90 height 19
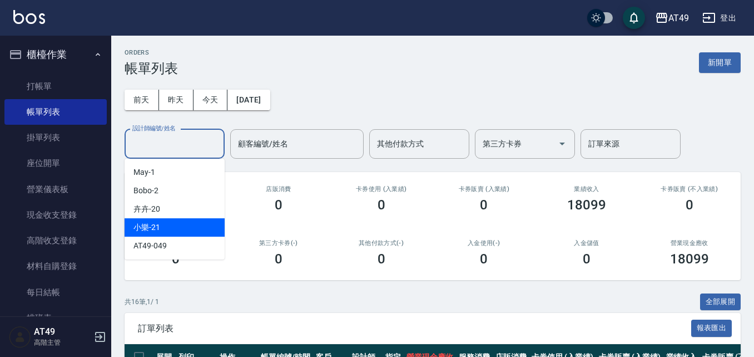
click at [164, 224] on div "小樂 -21" at bounding box center [175, 227] width 100 height 18
type input "小樂-21"
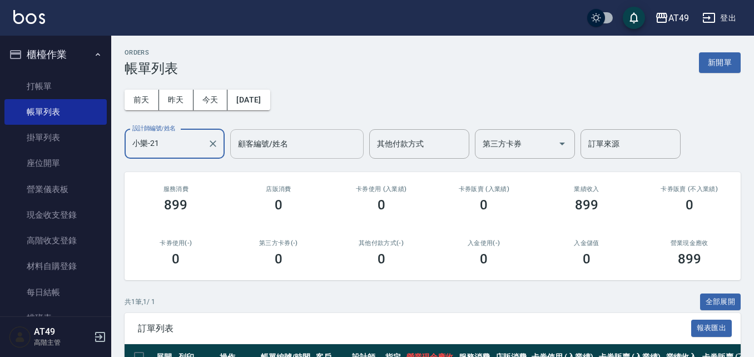
click at [246, 148] on input "顧客編號/姓名" at bounding box center [296, 143] width 123 height 19
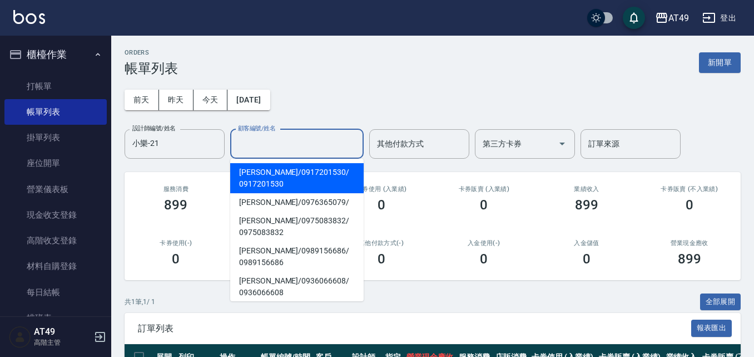
click at [334, 90] on div "前天 昨天 今天 2025/08/09 設計師編號/姓名 小樂-21 設計師編號/姓名 顧客編號/姓名 顧客編號/姓名 其他付款方式 其他付款方式 第三方卡券…" at bounding box center [433, 117] width 616 height 82
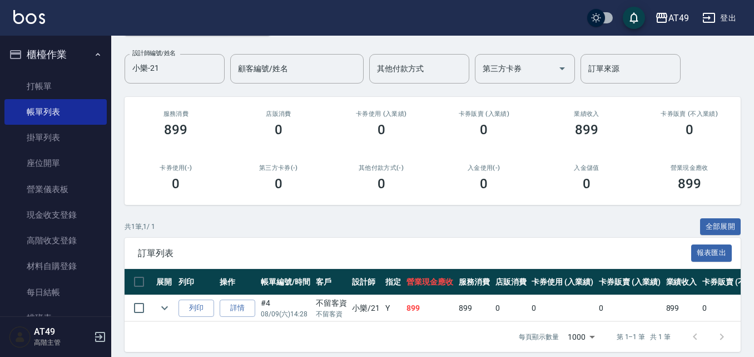
scroll to position [92, 0]
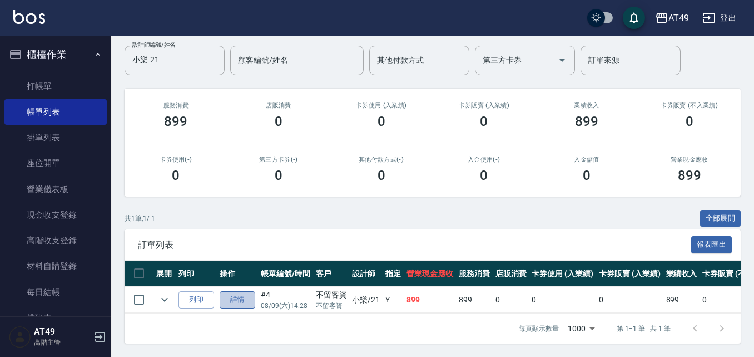
click at [231, 291] on link "詳情" at bounding box center [238, 299] width 36 height 17
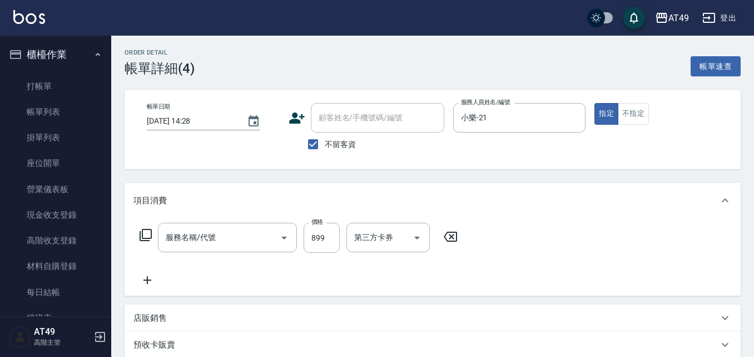
type input "2025/08/09 14:28"
checkbox input "true"
type input "小樂-21"
type input "SPA洗髮899(802)"
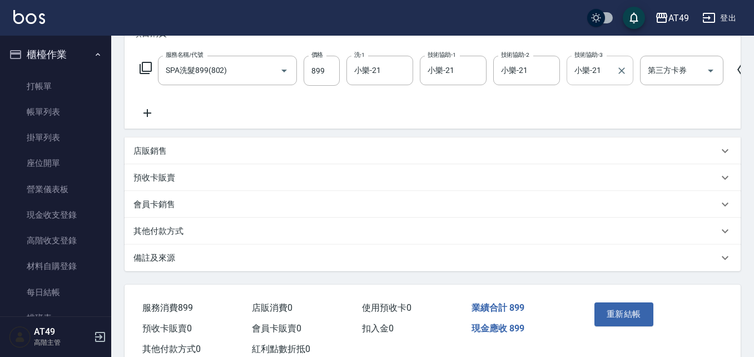
scroll to position [210, 0]
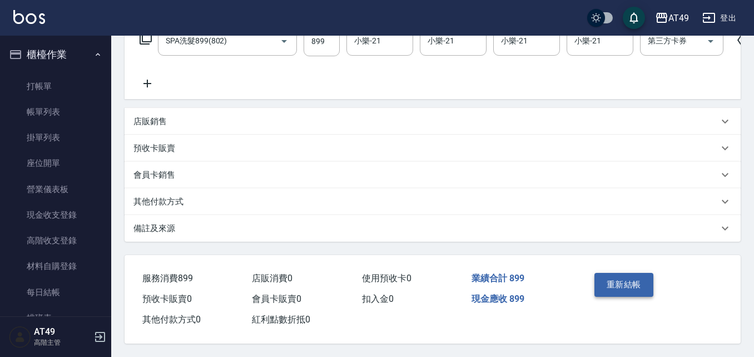
click at [626, 282] on button "重新結帳" at bounding box center [624, 284] width 59 height 23
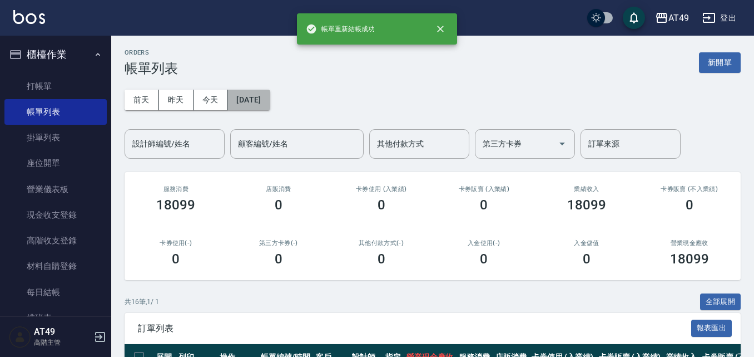
click at [242, 93] on button "[DATE]" at bounding box center [248, 100] width 42 height 21
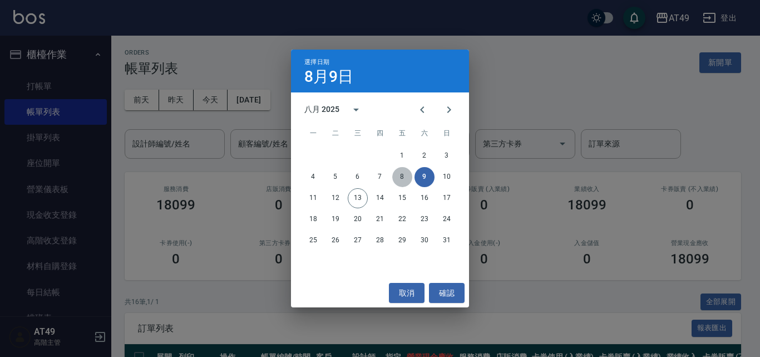
click at [401, 174] on button "8" at bounding box center [402, 177] width 20 height 20
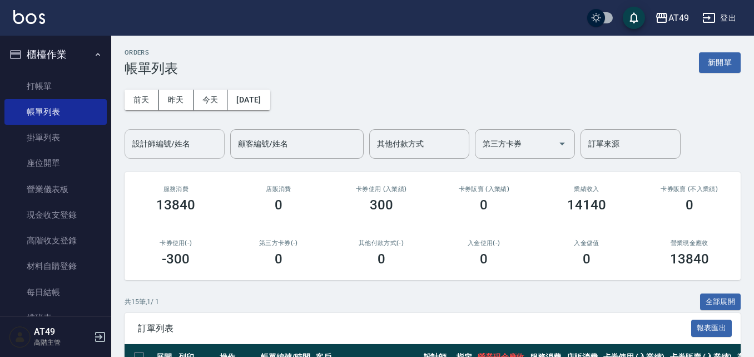
click at [157, 145] on input "設計師編號/姓名" at bounding box center [175, 143] width 90 height 19
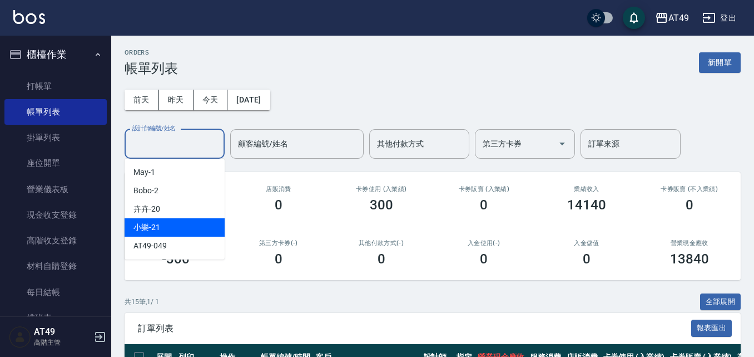
click at [157, 229] on span "小樂 -21" at bounding box center [146, 227] width 27 height 12
type input "小樂-21"
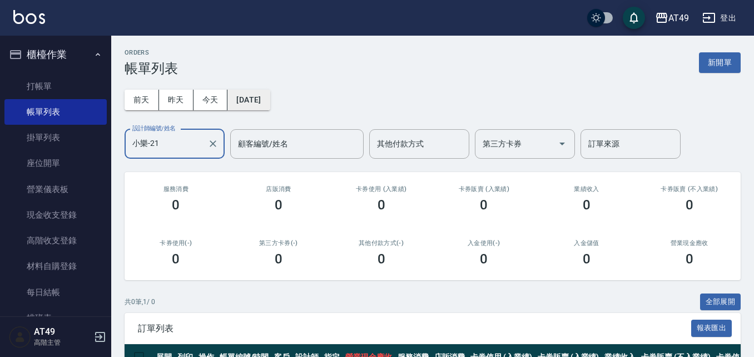
click at [250, 94] on button "[DATE]" at bounding box center [248, 100] width 42 height 21
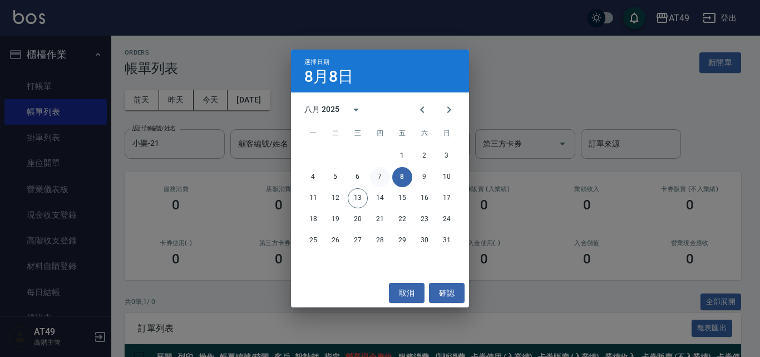
click at [378, 176] on button "7" at bounding box center [380, 177] width 20 height 20
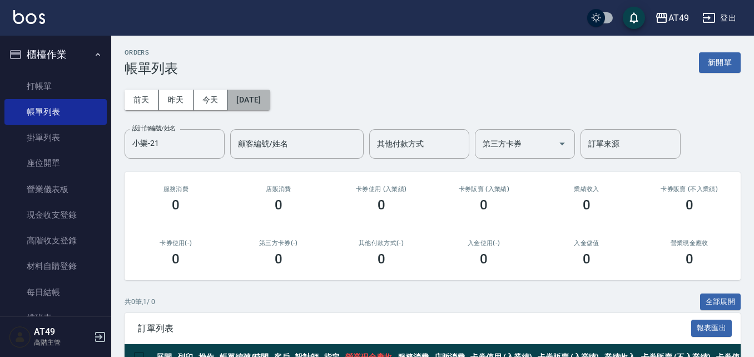
click at [242, 91] on button "[DATE]" at bounding box center [248, 100] width 42 height 21
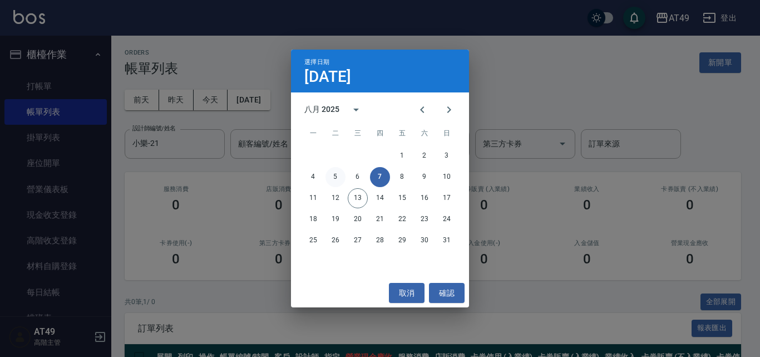
click at [335, 179] on button "5" at bounding box center [335, 177] width 20 height 20
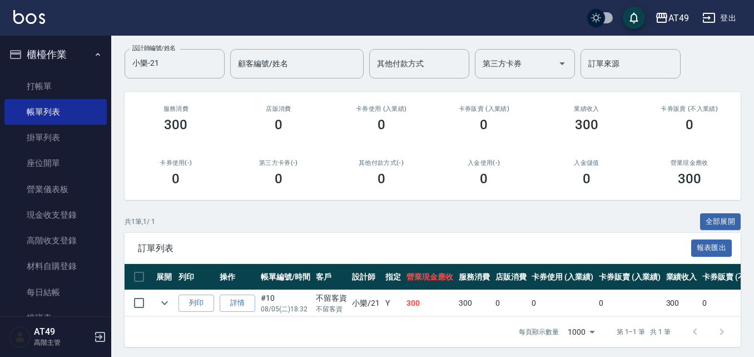
scroll to position [92, 0]
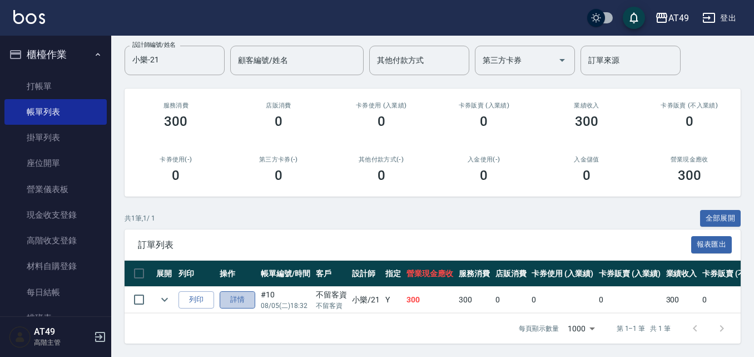
click at [232, 293] on link "詳情" at bounding box center [238, 299] width 36 height 17
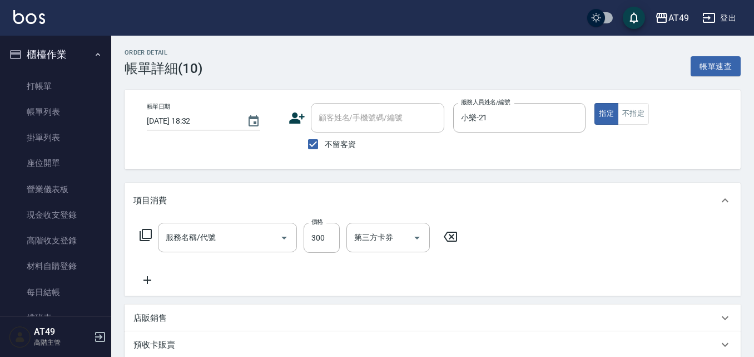
type input "2025/08/05 18:32"
checkbox input "true"
type input "小樂-21"
type input "一般洗髮(101)"
click at [380, 240] on input "洗-1" at bounding box center [379, 236] width 57 height 19
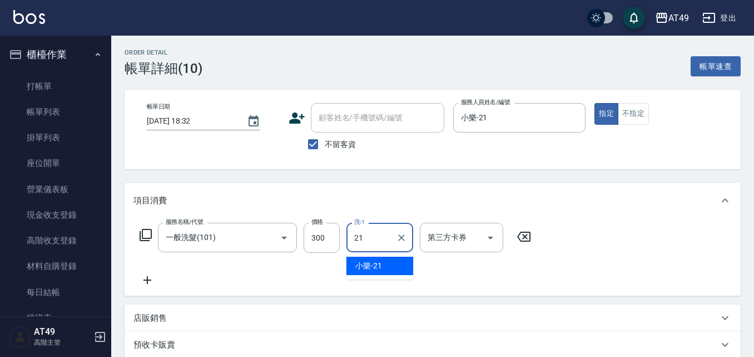
type input "小樂-21"
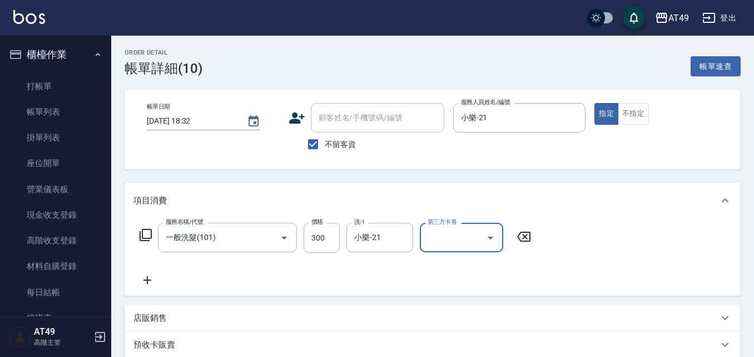
scroll to position [201, 0]
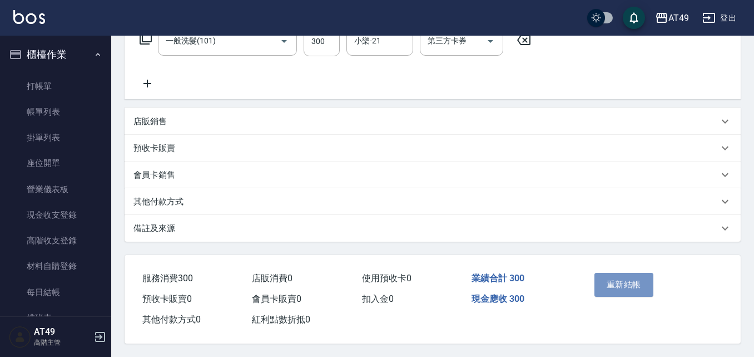
click at [630, 278] on button "重新結帳" at bounding box center [624, 284] width 59 height 23
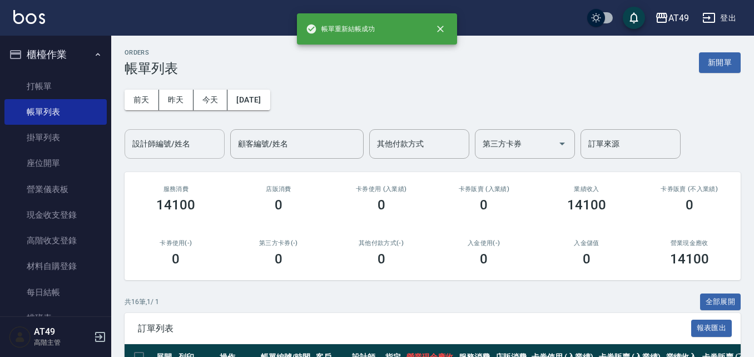
click at [186, 150] on input "設計師編號/姓名" at bounding box center [175, 143] width 90 height 19
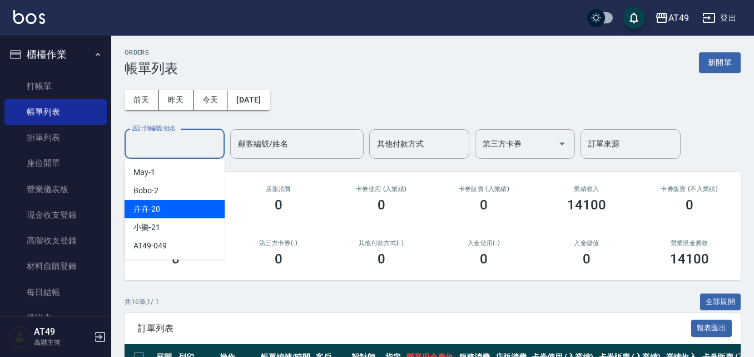
click at [187, 217] on div "卉卉 -20" at bounding box center [175, 209] width 100 height 18
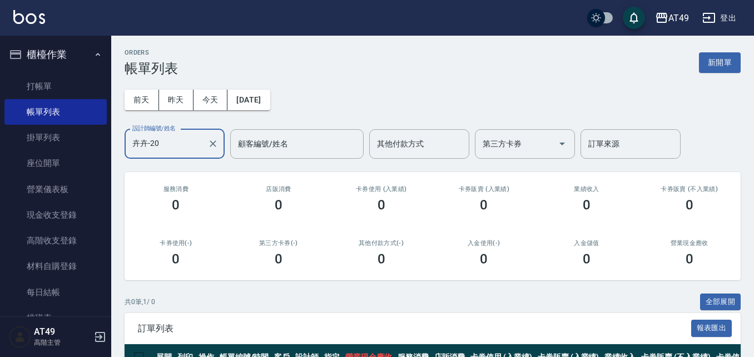
click at [169, 144] on input "卉卉-20" at bounding box center [166, 143] width 73 height 19
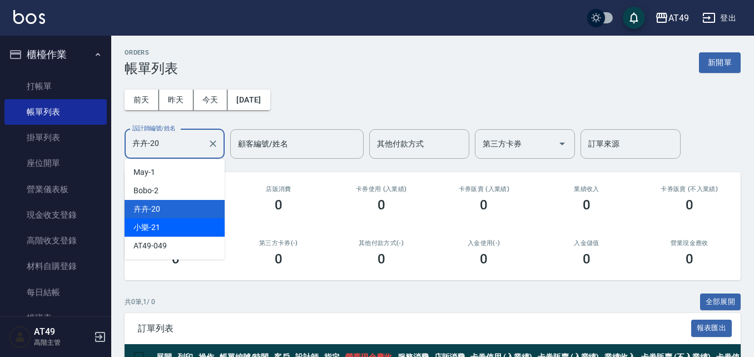
click at [189, 227] on div "小樂 -21" at bounding box center [175, 227] width 100 height 18
type input "小樂-21"
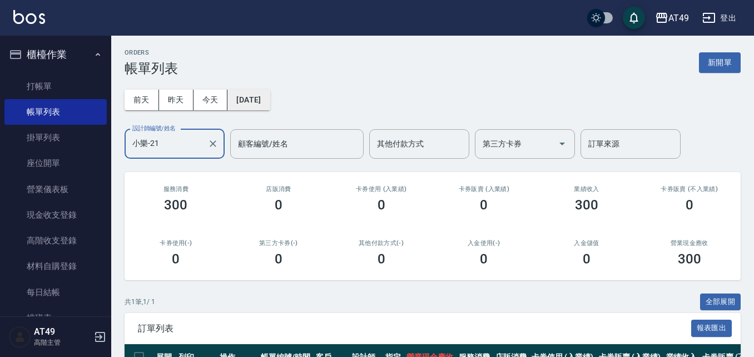
click at [270, 98] on button "[DATE]" at bounding box center [248, 100] width 42 height 21
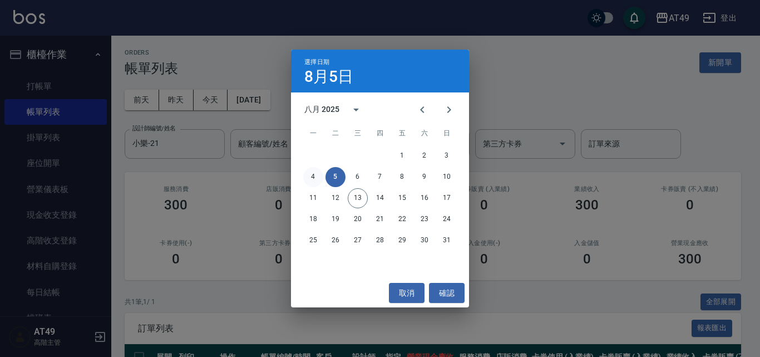
click at [312, 177] on button "4" at bounding box center [313, 177] width 20 height 20
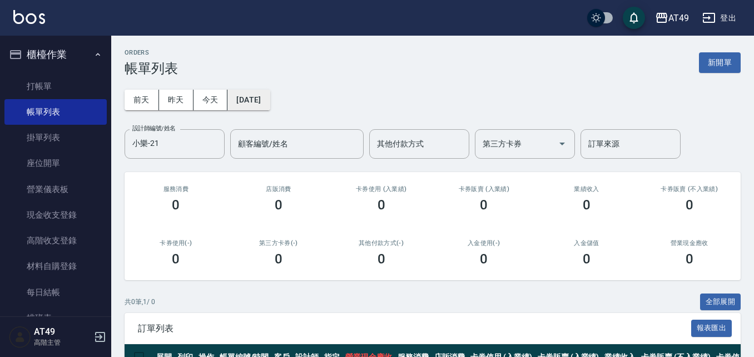
click at [253, 106] on button "[DATE]" at bounding box center [248, 100] width 42 height 21
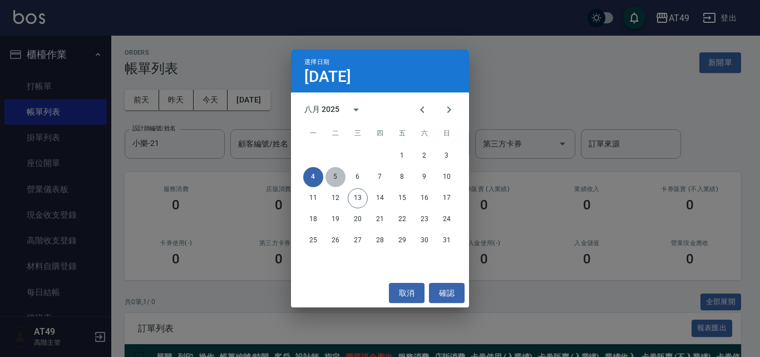
click at [336, 176] on button "5" at bounding box center [335, 177] width 20 height 20
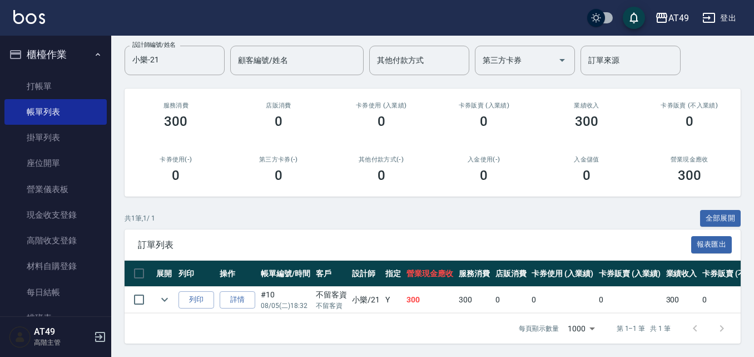
scroll to position [92, 0]
click at [162, 293] on icon "expand row" at bounding box center [164, 299] width 13 height 13
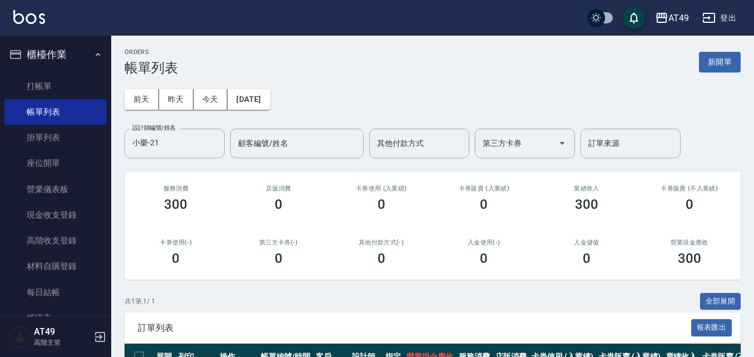
scroll to position [0, 0]
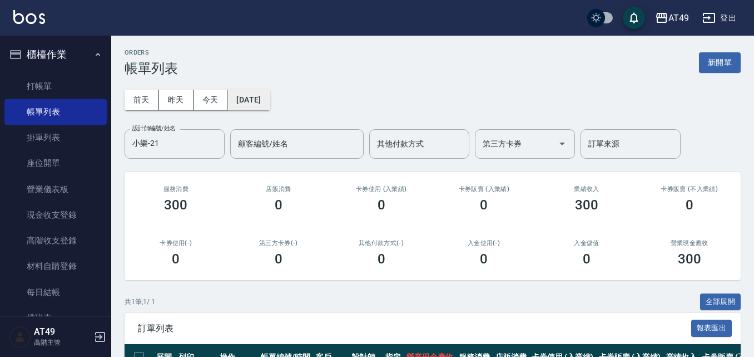
click at [270, 100] on button "[DATE]" at bounding box center [248, 100] width 42 height 21
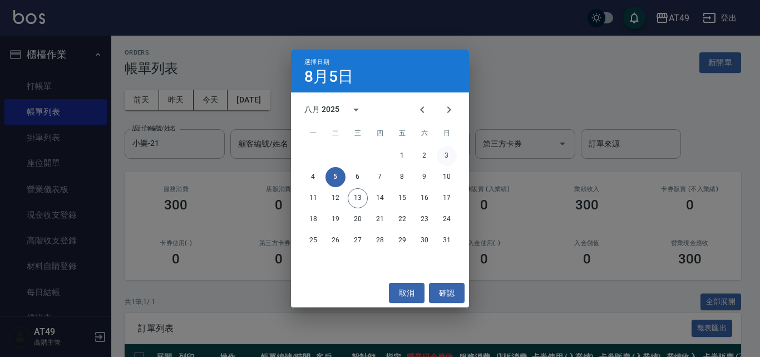
click at [450, 152] on button "3" at bounding box center [447, 156] width 20 height 20
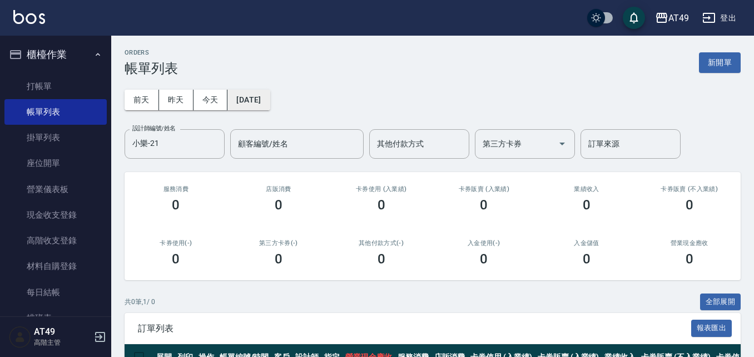
click at [270, 94] on button "[DATE]" at bounding box center [248, 100] width 42 height 21
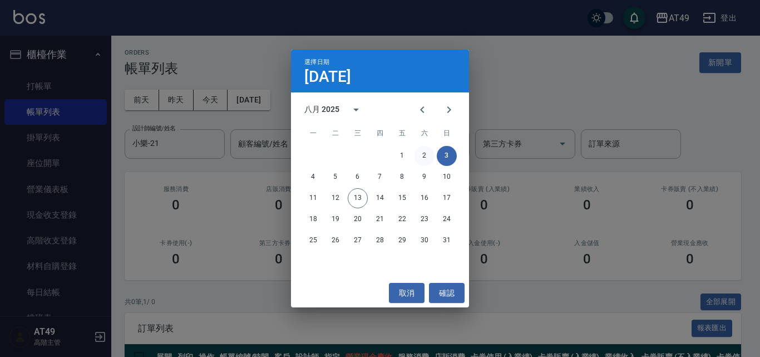
click at [427, 156] on button "2" at bounding box center [424, 156] width 20 height 20
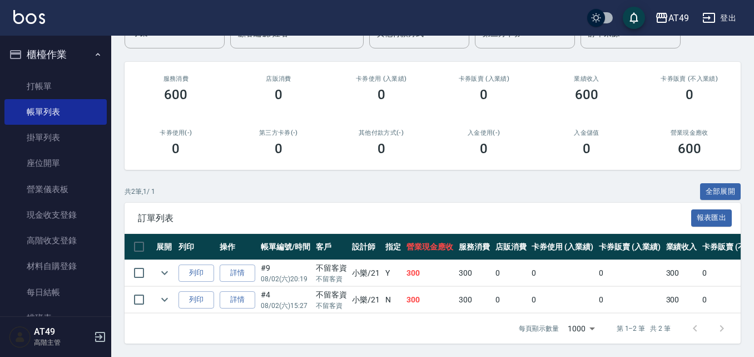
scroll to position [118, 0]
click at [161, 268] on icon "expand row" at bounding box center [164, 272] width 13 height 13
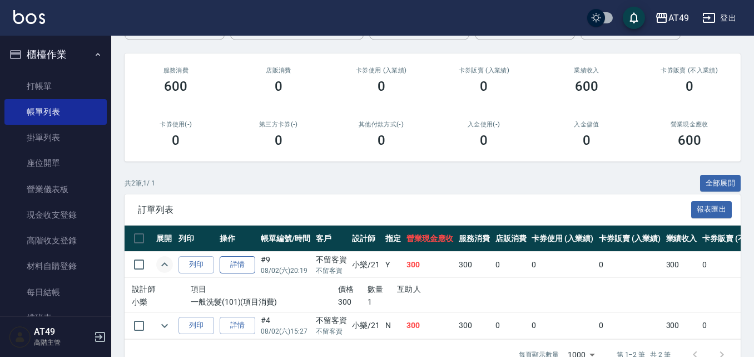
click at [243, 266] on link "詳情" at bounding box center [238, 264] width 36 height 17
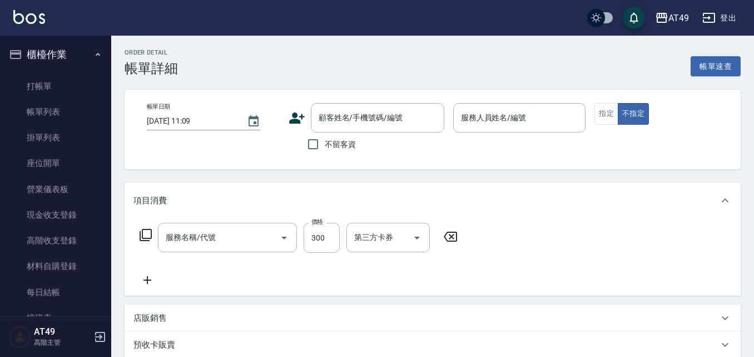
type input "2025/08/02 20:19"
checkbox input "true"
type input "小樂-21"
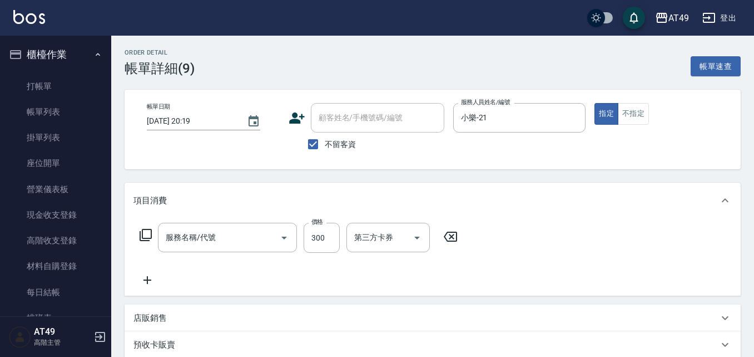
type input "一般洗髮(101)"
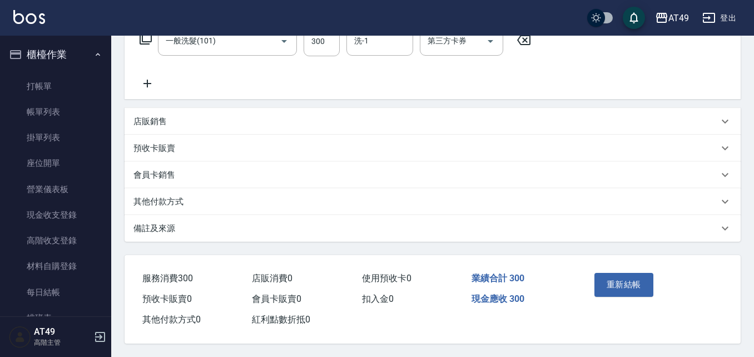
scroll to position [34, 0]
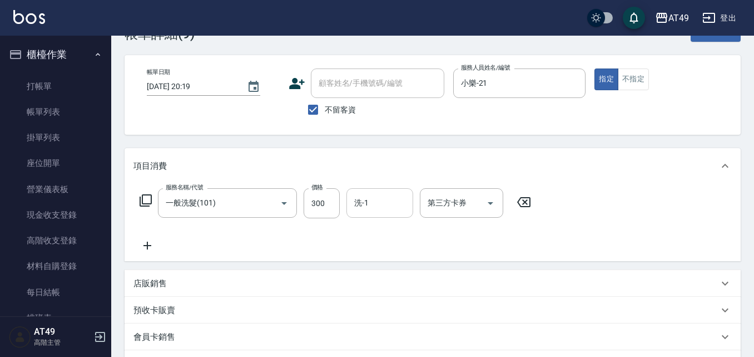
click at [361, 206] on input "洗-1" at bounding box center [379, 202] width 57 height 19
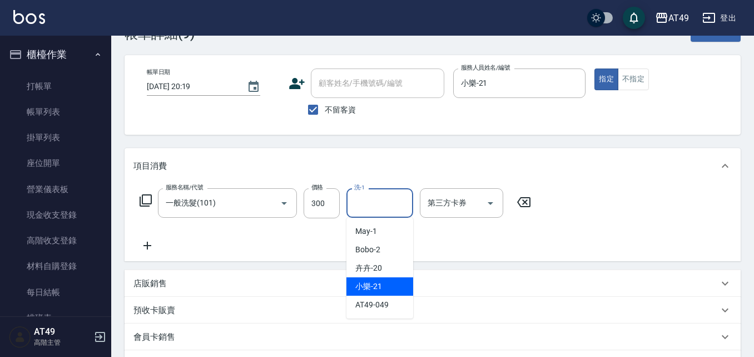
click at [382, 286] on div "小樂 -21" at bounding box center [379, 286] width 67 height 18
type input "小樂-21"
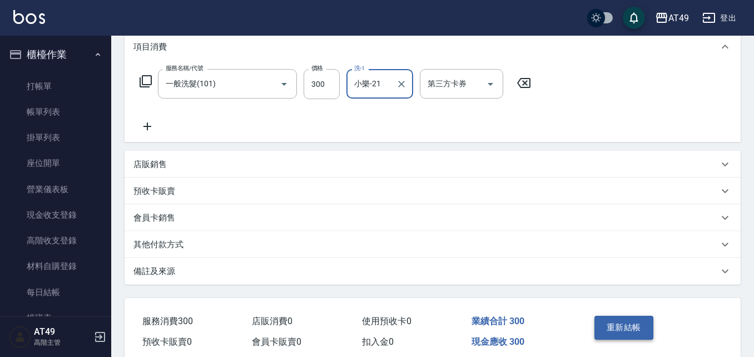
scroll to position [201, 0]
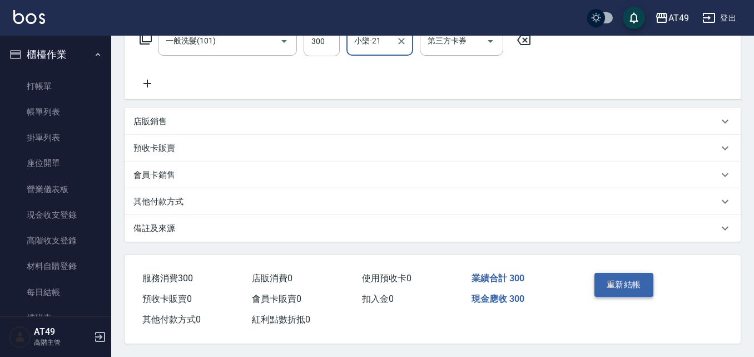
click at [607, 288] on button "重新結帳" at bounding box center [624, 284] width 59 height 23
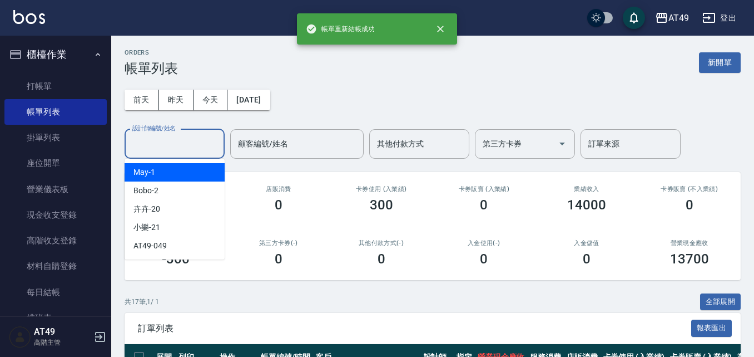
click at [145, 137] on input "設計師編號/姓名" at bounding box center [175, 143] width 90 height 19
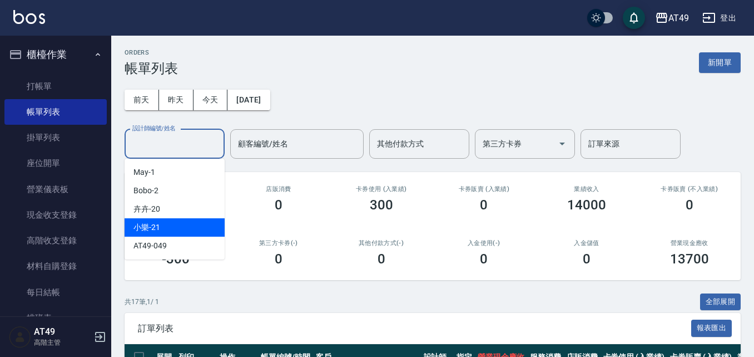
click at [161, 227] on div "小樂 -21" at bounding box center [175, 227] width 100 height 18
type input "小樂-21"
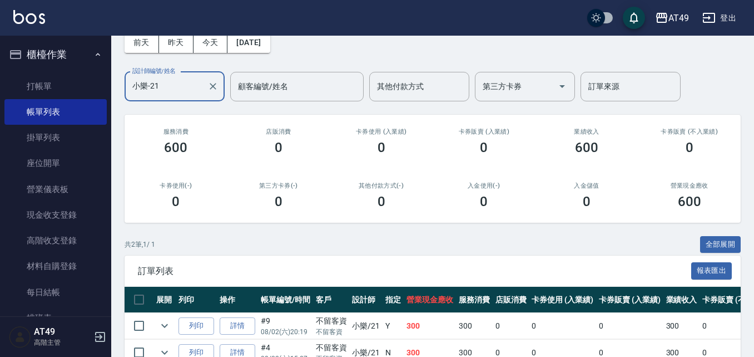
scroll to position [118, 0]
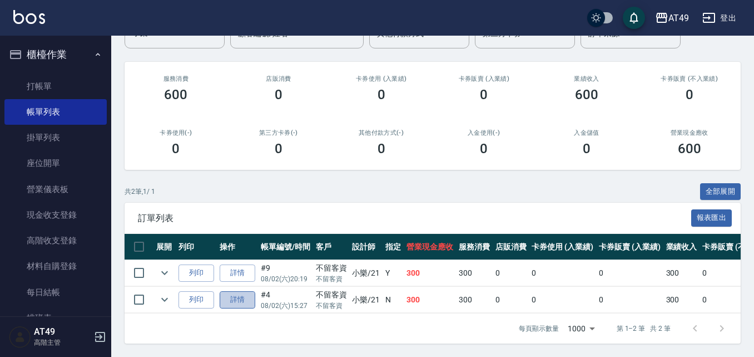
click at [224, 291] on link "詳情" at bounding box center [238, 299] width 36 height 17
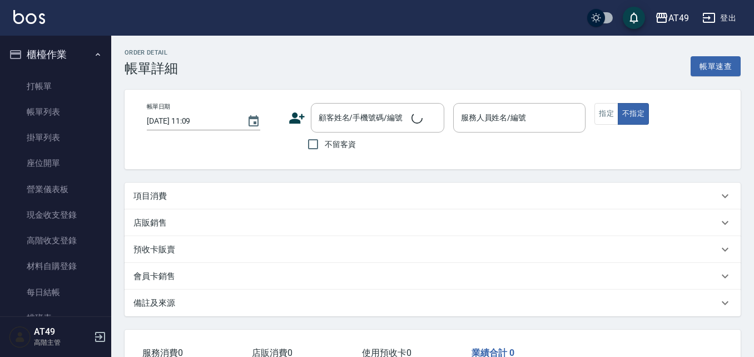
type input "2025/08/02 15:27"
checkbox input "true"
type input "小樂-21"
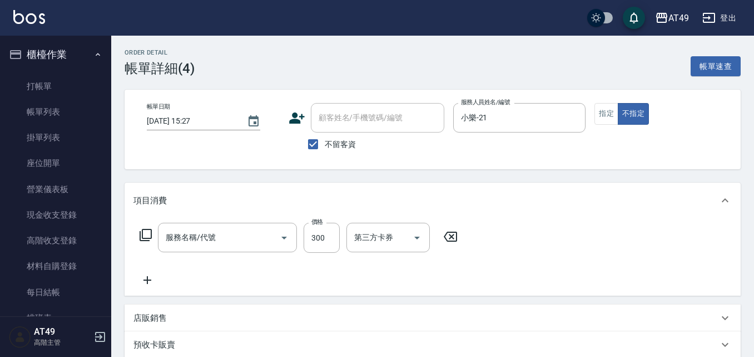
type input "一般洗髮(101)"
click at [379, 241] on input "洗-1" at bounding box center [379, 236] width 57 height 19
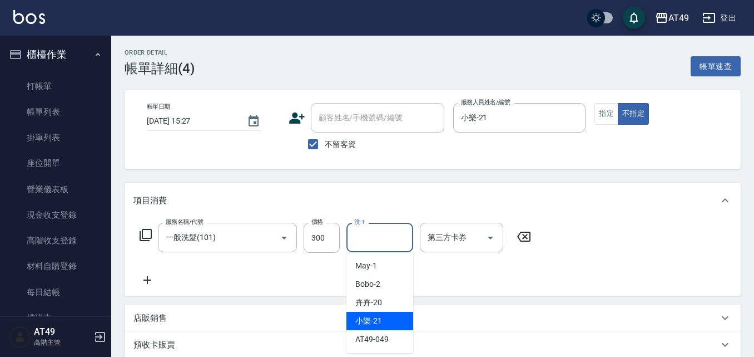
click at [387, 320] on div "小樂 -21" at bounding box center [379, 320] width 67 height 18
type input "小樂-21"
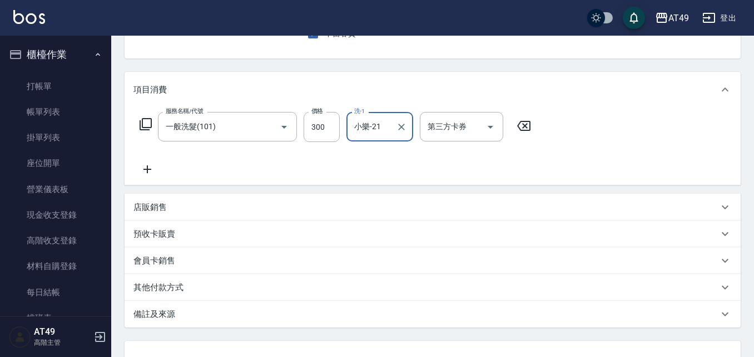
scroll to position [201, 0]
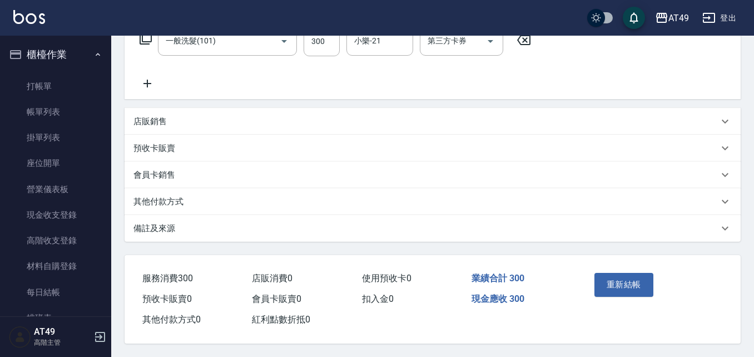
click at [655, 273] on div "重新結帳" at bounding box center [652, 292] width 151 height 75
click at [637, 277] on button "重新結帳" at bounding box center [624, 284] width 59 height 23
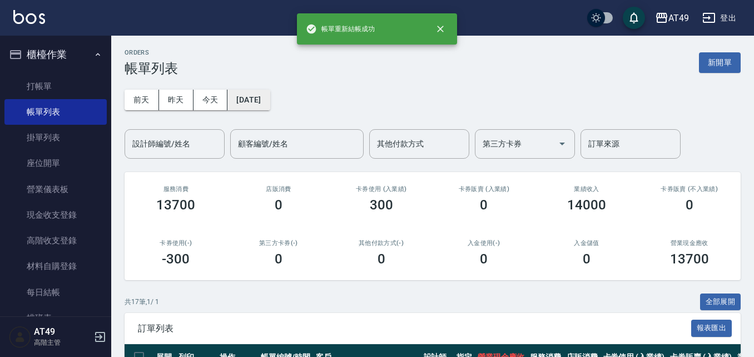
click at [248, 94] on button "[DATE]" at bounding box center [248, 100] width 42 height 21
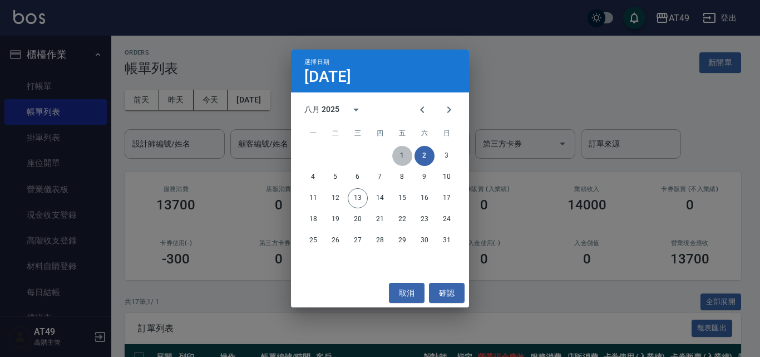
click at [407, 152] on button "1" at bounding box center [402, 156] width 20 height 20
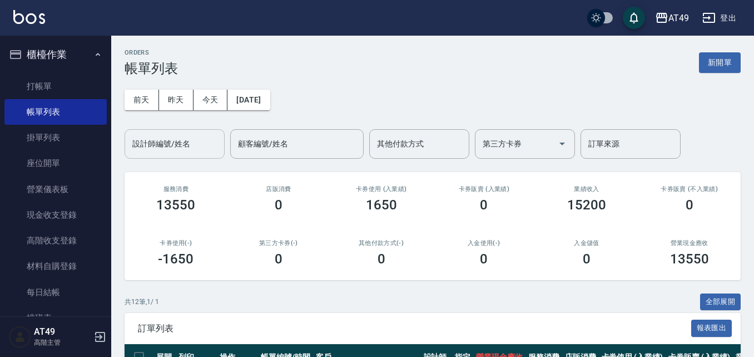
click at [167, 142] on input "設計師編號/姓名" at bounding box center [175, 143] width 90 height 19
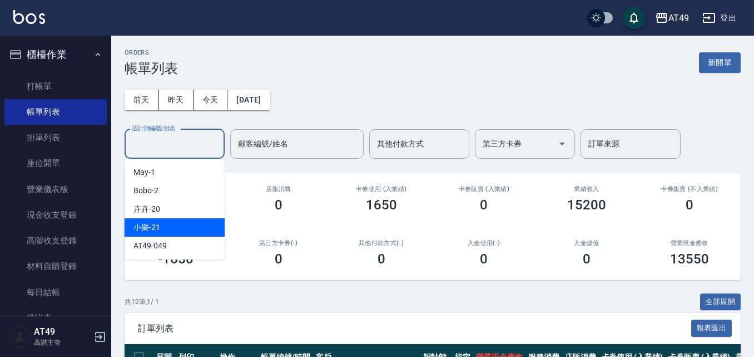
click at [179, 230] on div "小樂 -21" at bounding box center [175, 227] width 100 height 18
type input "小樂-21"
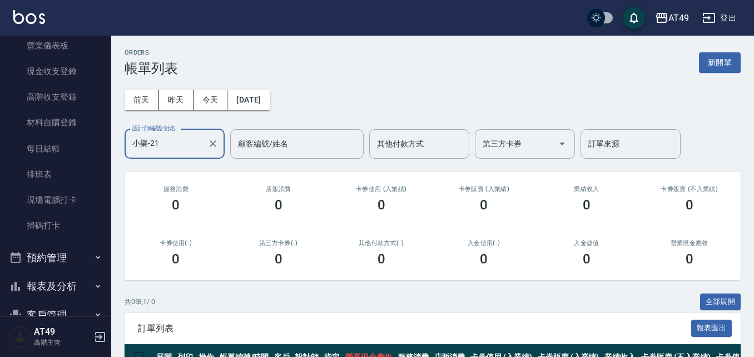
scroll to position [222, 0]
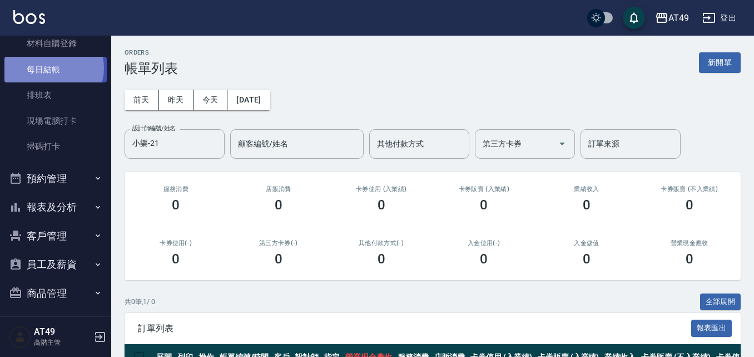
click at [52, 68] on link "每日結帳" at bounding box center [55, 70] width 102 height 26
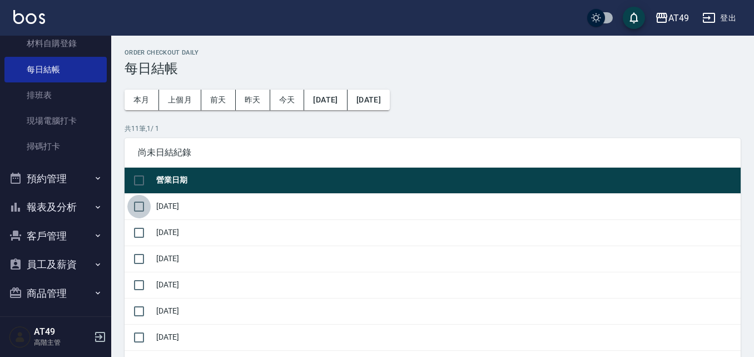
click at [142, 202] on input "checkbox" at bounding box center [138, 206] width 23 height 23
checkbox input "true"
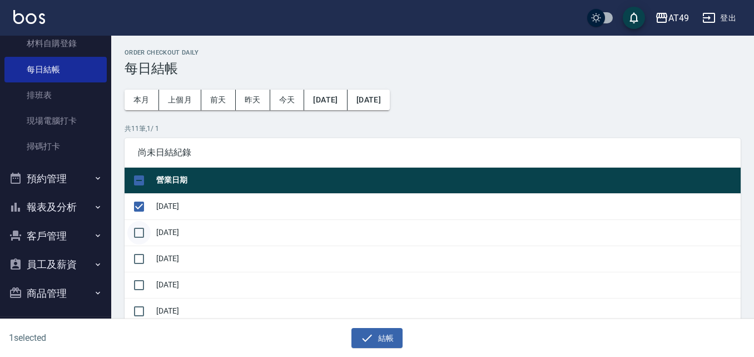
drag, startPoint x: 136, startPoint y: 230, endPoint x: 142, endPoint y: 236, distance: 9.1
click at [136, 230] on input "checkbox" at bounding box center [138, 232] width 23 height 23
checkbox input "true"
drag, startPoint x: 136, startPoint y: 256, endPoint x: 141, endPoint y: 261, distance: 6.7
click at [137, 256] on input "checkbox" at bounding box center [138, 258] width 23 height 23
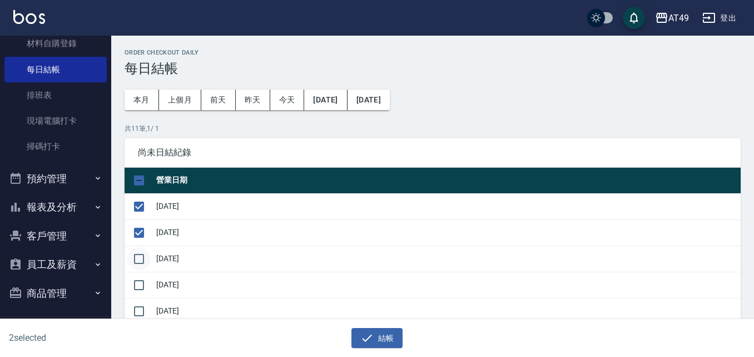
checkbox input "true"
click at [136, 285] on input "checkbox" at bounding box center [138, 284] width 23 height 23
checkbox input "true"
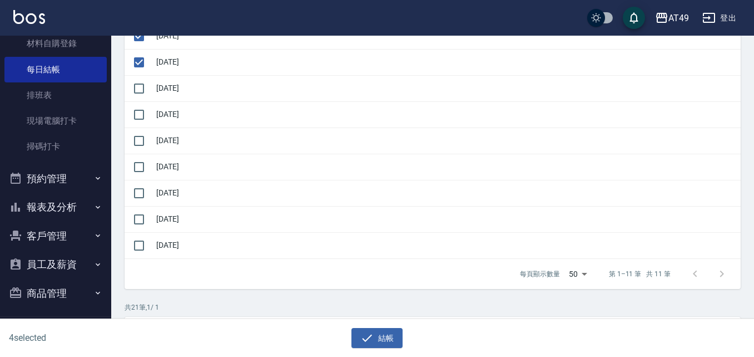
click at [152, 86] on td at bounding box center [139, 88] width 29 height 26
click at [139, 85] on input "checkbox" at bounding box center [138, 88] width 23 height 23
checkbox input "true"
click at [140, 120] on input "checkbox" at bounding box center [138, 114] width 23 height 23
checkbox input "true"
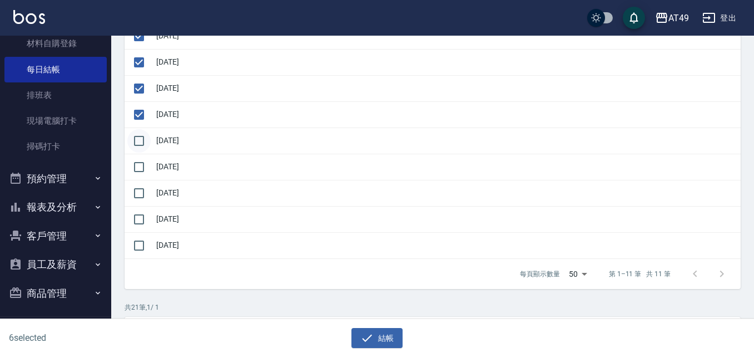
click at [141, 139] on input "checkbox" at bounding box center [138, 140] width 23 height 23
checkbox input "true"
click at [138, 167] on input "checkbox" at bounding box center [138, 166] width 23 height 23
checkbox input "true"
click at [141, 195] on input "checkbox" at bounding box center [138, 192] width 23 height 23
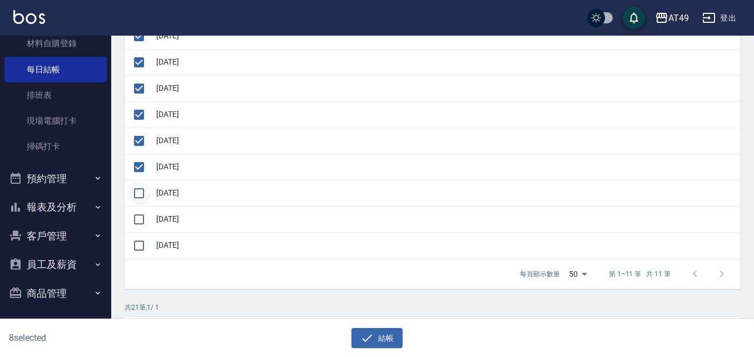
checkbox input "true"
click at [142, 211] on input "checkbox" at bounding box center [138, 218] width 23 height 23
checkbox input "true"
click at [403, 340] on div "結帳" at bounding box center [377, 338] width 364 height 21
click at [391, 339] on button "結帳" at bounding box center [377, 338] width 52 height 21
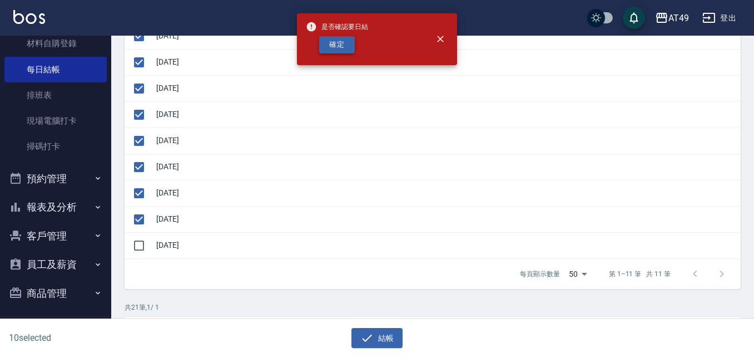
click at [328, 39] on button "確定" at bounding box center [337, 44] width 36 height 17
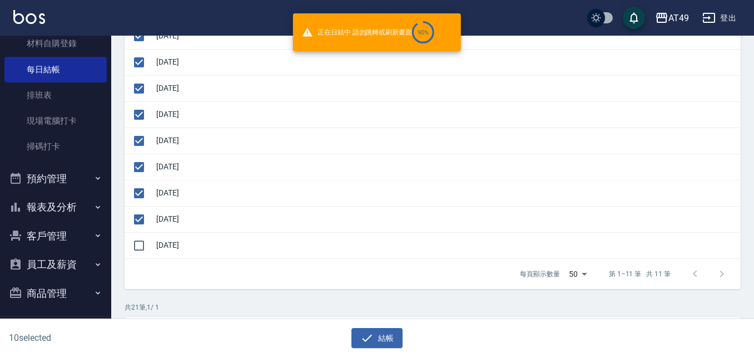
checkbox input "false"
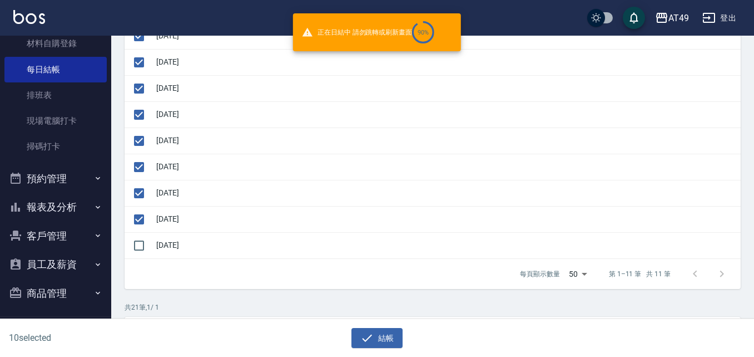
checkbox input "false"
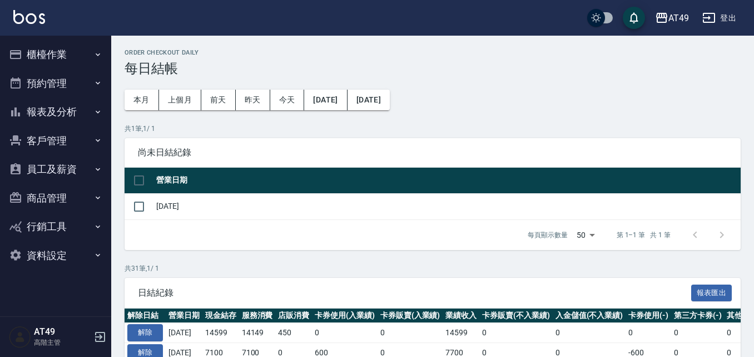
click at [63, 47] on button "櫃檯作業" at bounding box center [55, 54] width 102 height 29
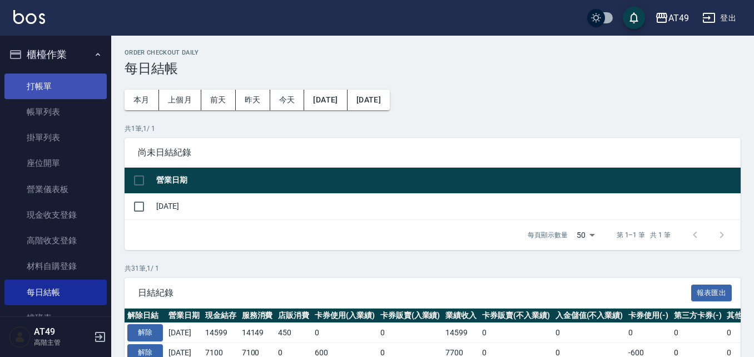
click at [57, 88] on link "打帳單" at bounding box center [55, 86] width 102 height 26
